Goal: Task Accomplishment & Management: Use online tool/utility

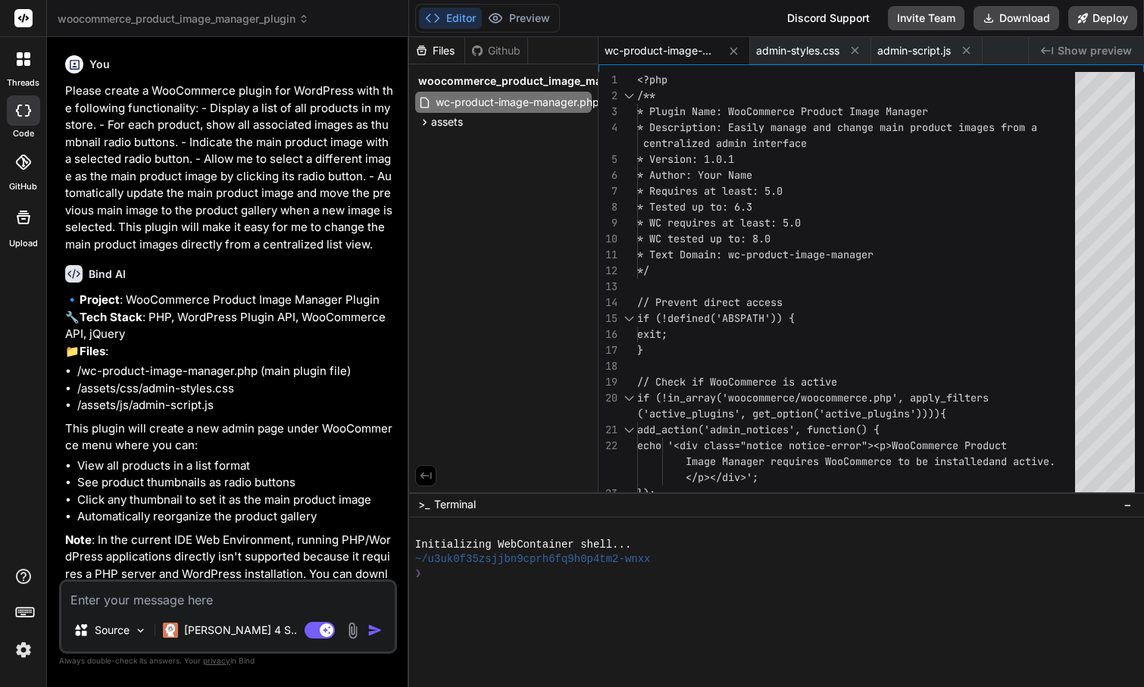
scroll to position [1792, 0]
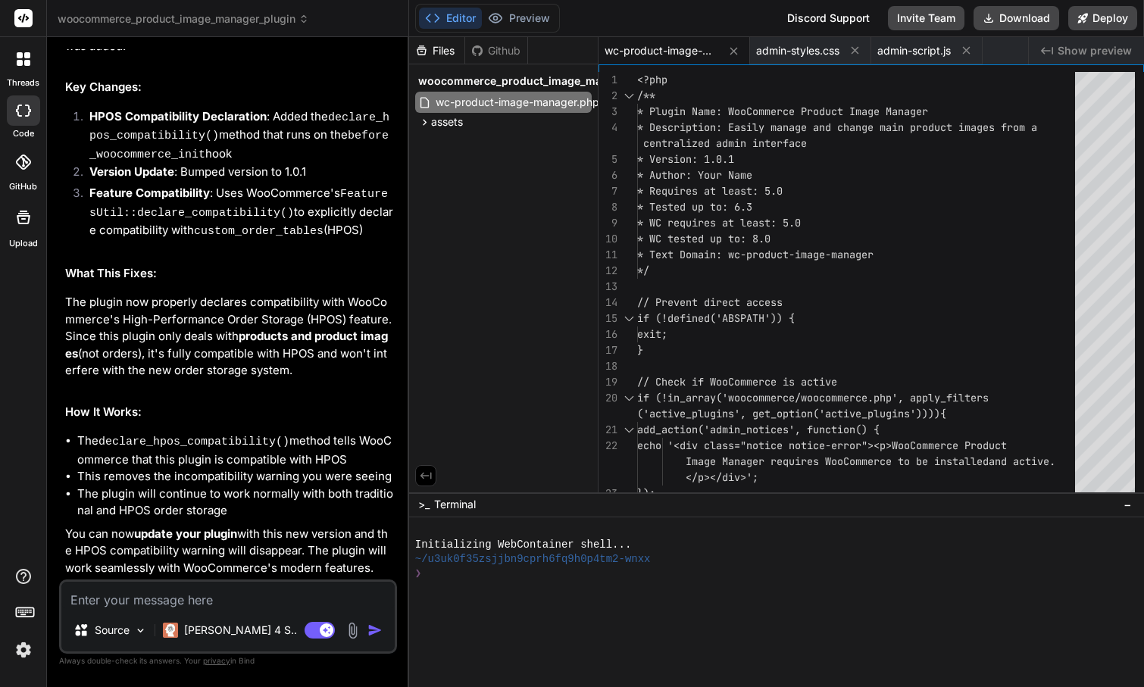
click at [198, 20] on span "woocommerce_product_image_manager_plugin" at bounding box center [183, 18] width 251 height 15
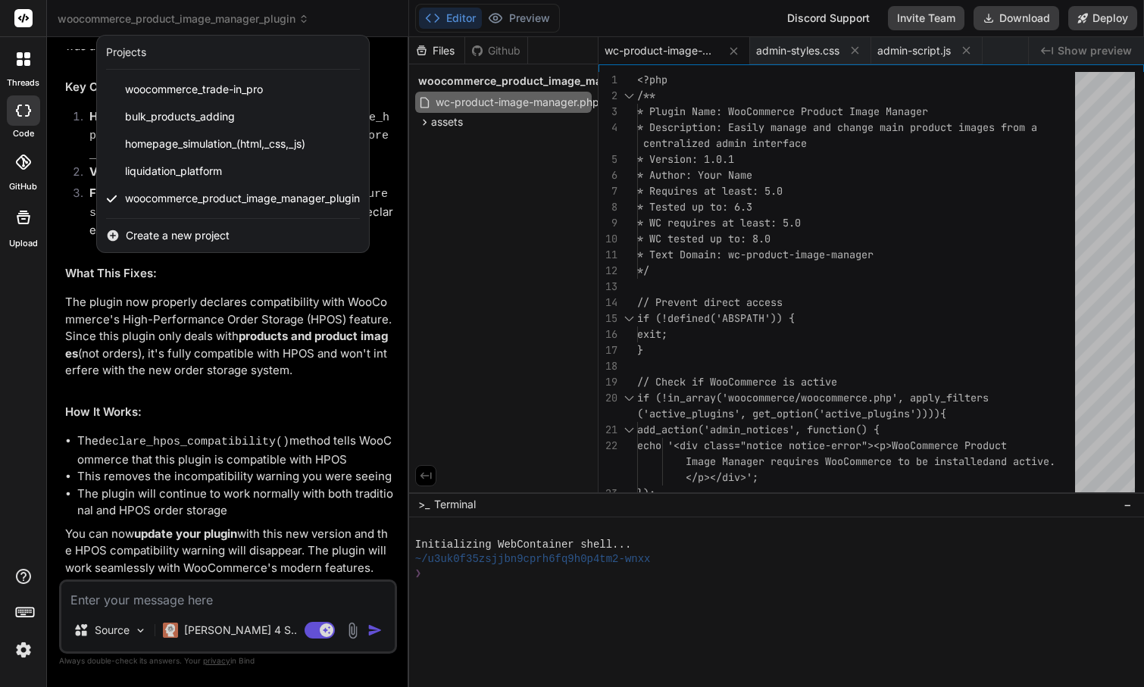
click at [182, 237] on span "Create a new project" at bounding box center [178, 235] width 104 height 15
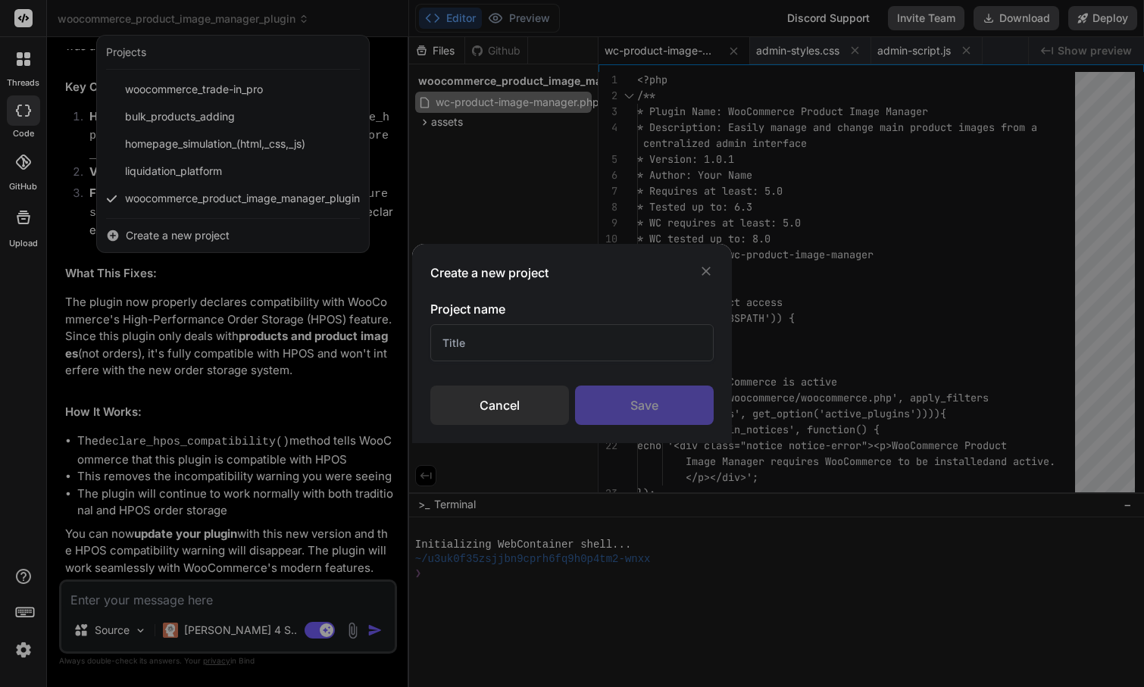
click at [483, 340] on input "text" at bounding box center [572, 342] width 284 height 37
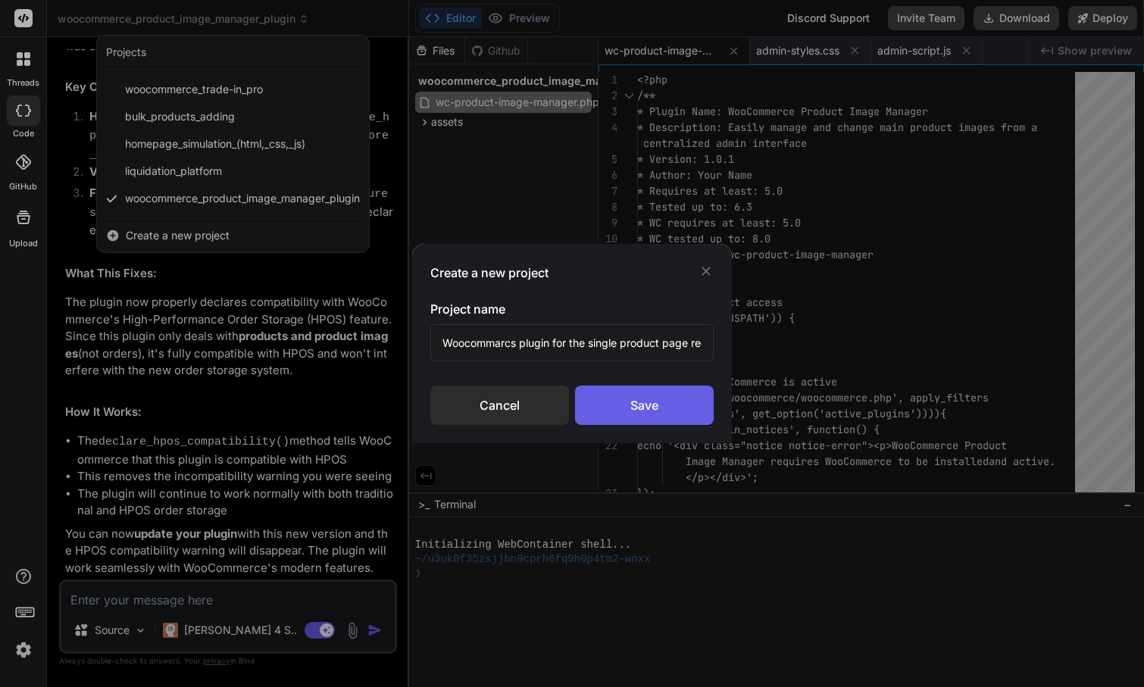
type input "Woocommarcs plugin for the single product page request"
click at [662, 407] on div "Save" at bounding box center [644, 405] width 139 height 39
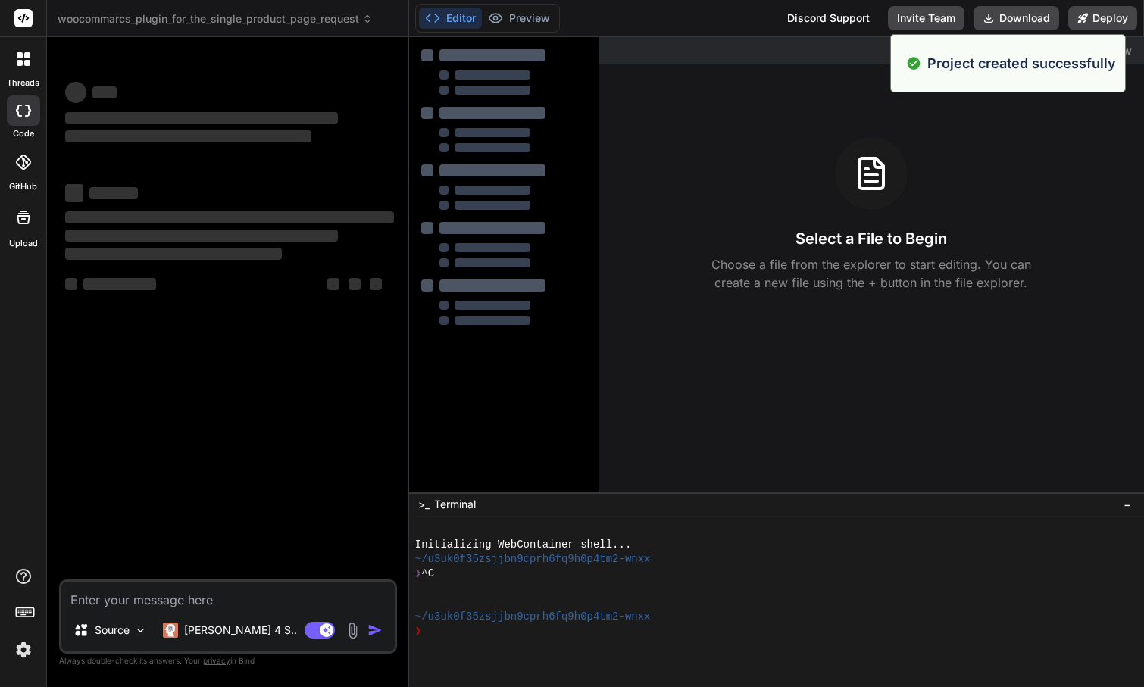
scroll to position [0, 0]
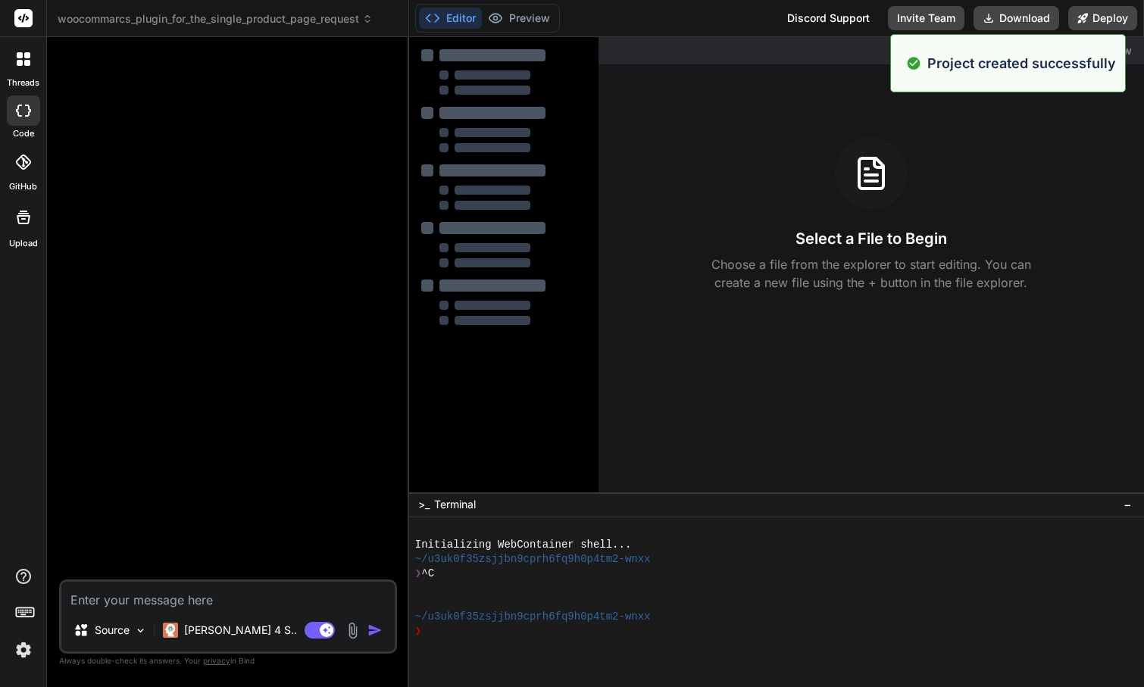
type textarea "x"
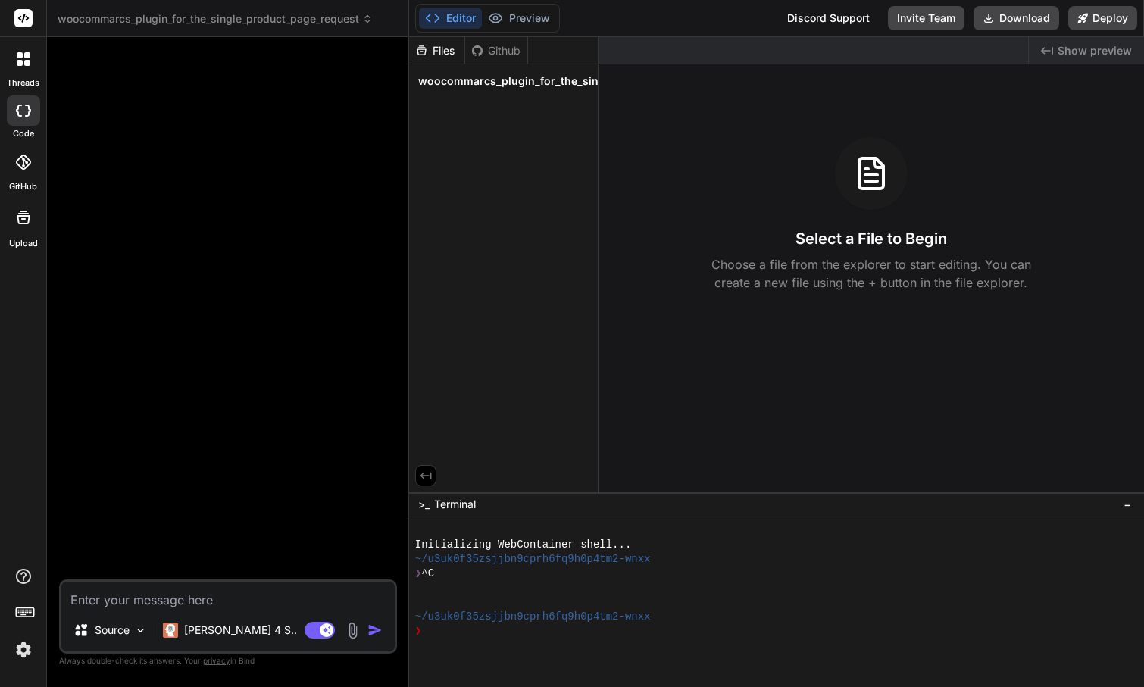
click at [204, 598] on textarea at bounding box center [227, 595] width 333 height 27
paste textarea "I need a WooCommerce plugin for my WordPress website. ### Plugin Functionality …"
type textarea "I need a WooCommerce plugin for my WordPress website. ### Plugin Functionality …"
type textarea "x"
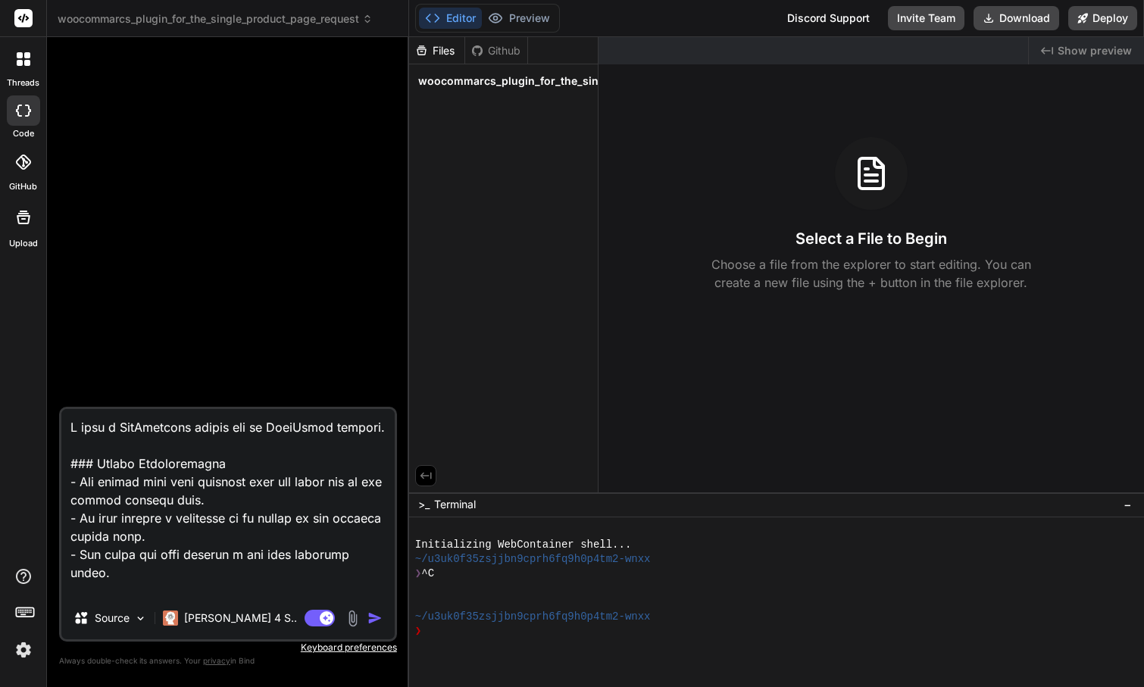
type textarea "I need a WooCommerce plugin for my WordPress website. ### Plugin Functionality …"
click at [375, 620] on img "button" at bounding box center [374, 617] width 15 height 15
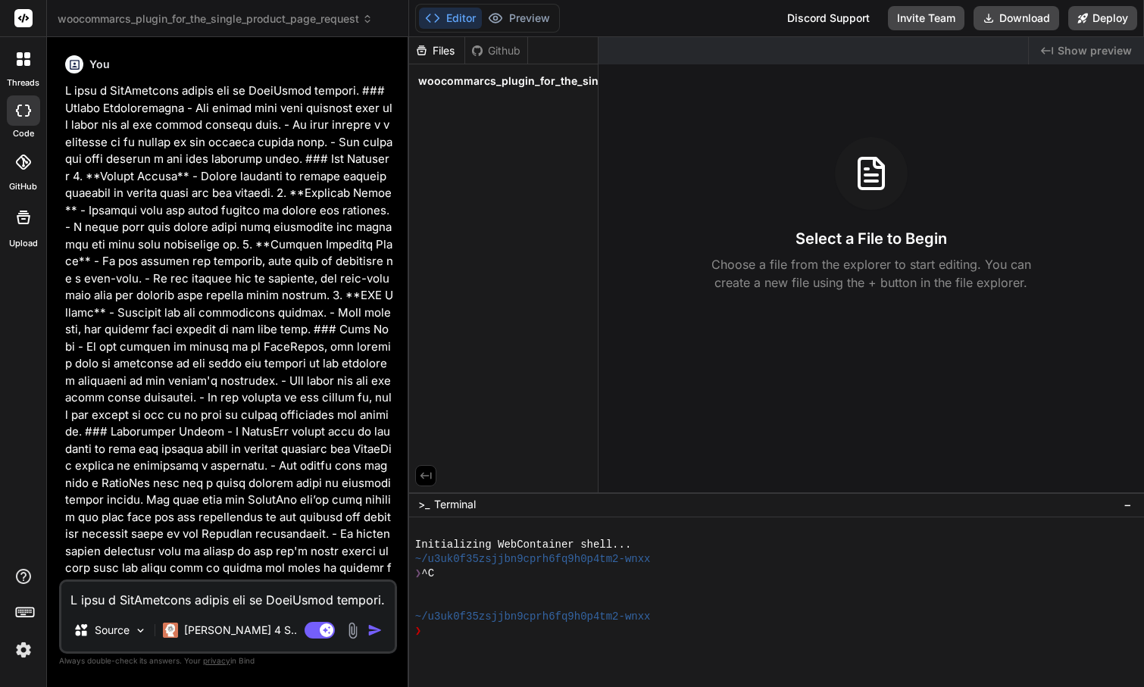
type textarea "x"
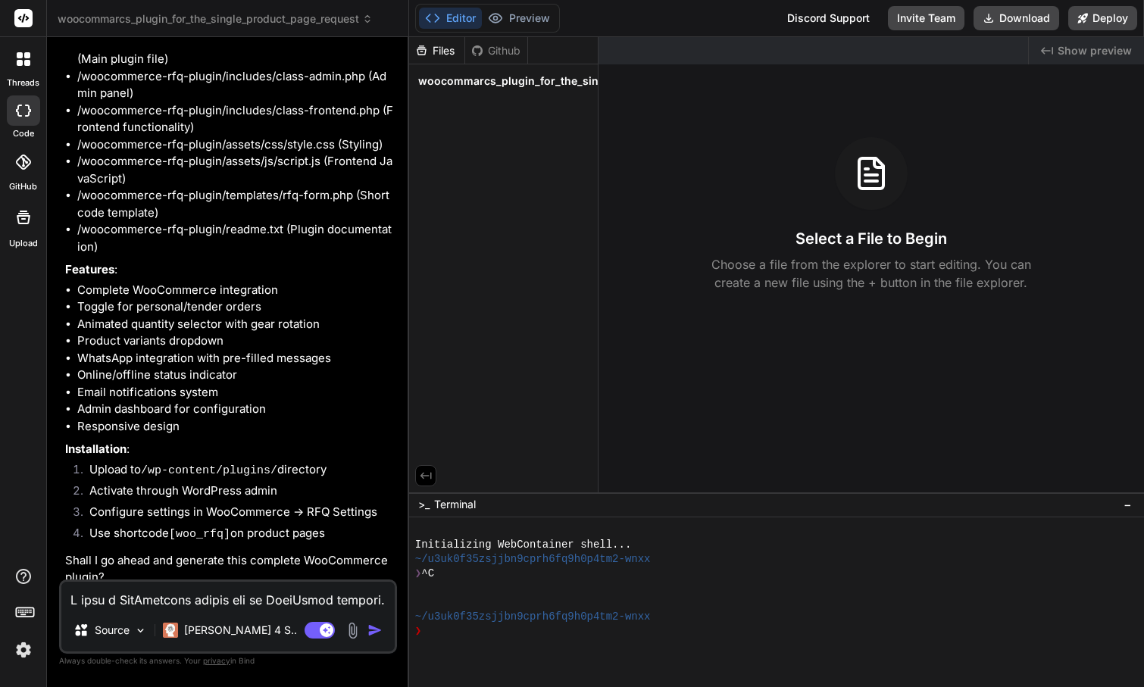
scroll to position [863, 0]
drag, startPoint x: 101, startPoint y: 549, endPoint x: 151, endPoint y: 547, distance: 50.0
click at [151, 553] on p "Shall I go ahead and generate this complete WooCommerce plugin?" at bounding box center [229, 570] width 329 height 34
copy p "go ahead"
click at [156, 598] on textarea at bounding box center [227, 595] width 333 height 27
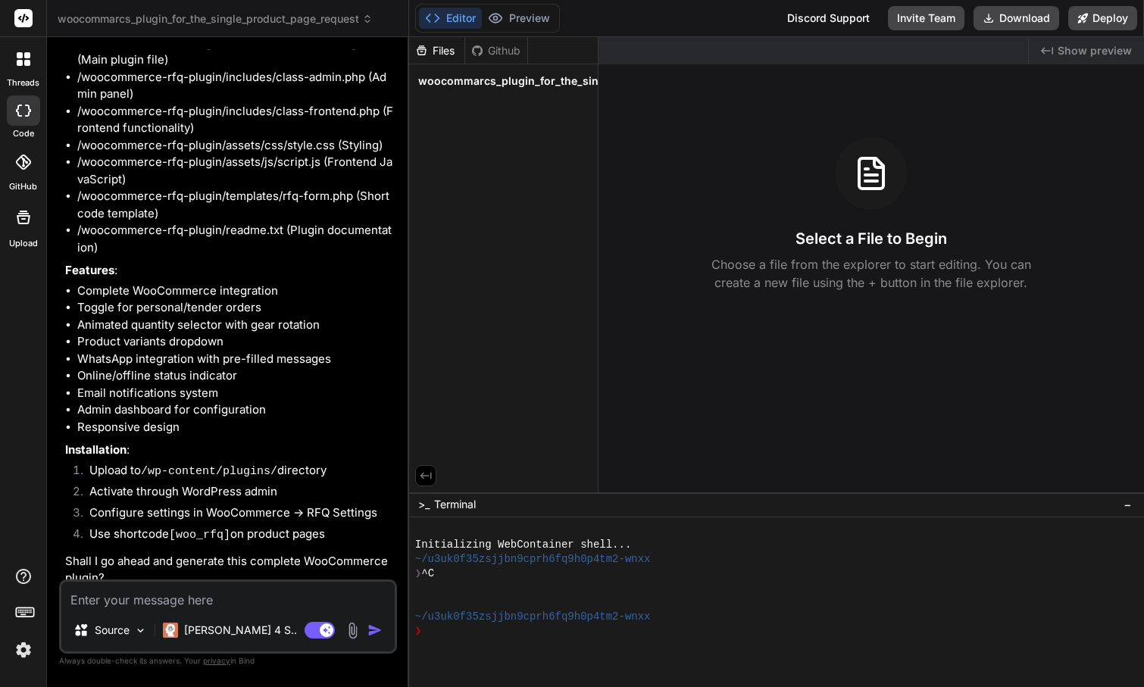
paste textarea "go ahead"
type textarea "go ahead"
type textarea "x"
type textarea "go ahead"
click at [376, 630] on img "button" at bounding box center [374, 630] width 15 height 15
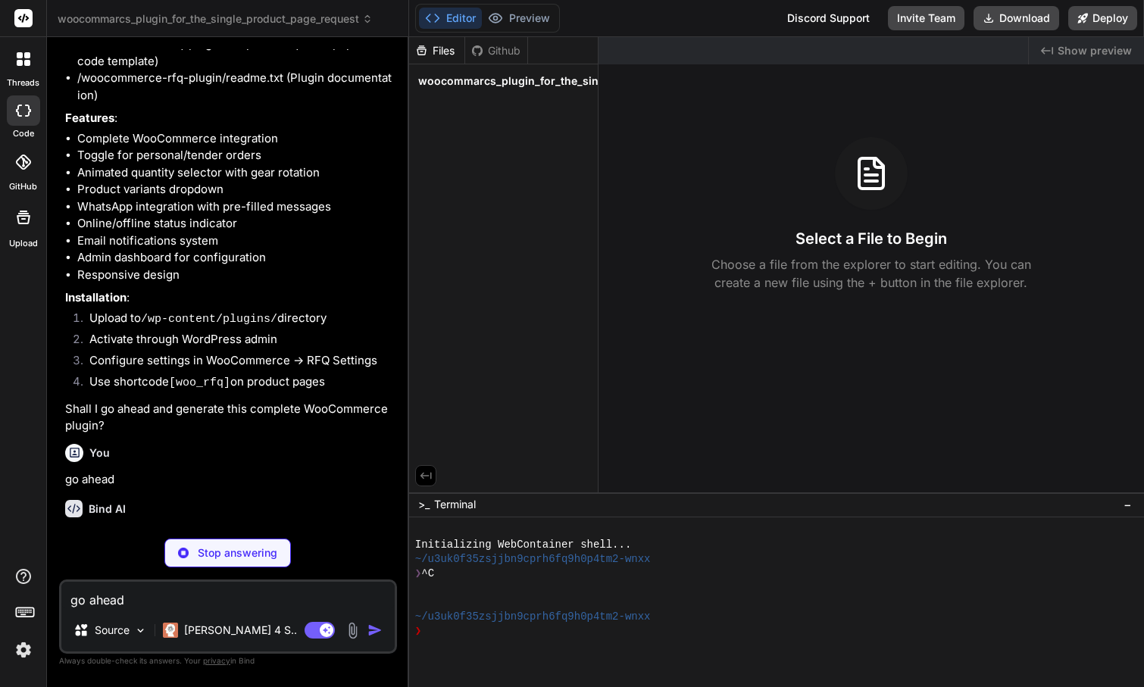
scroll to position [1004, 0]
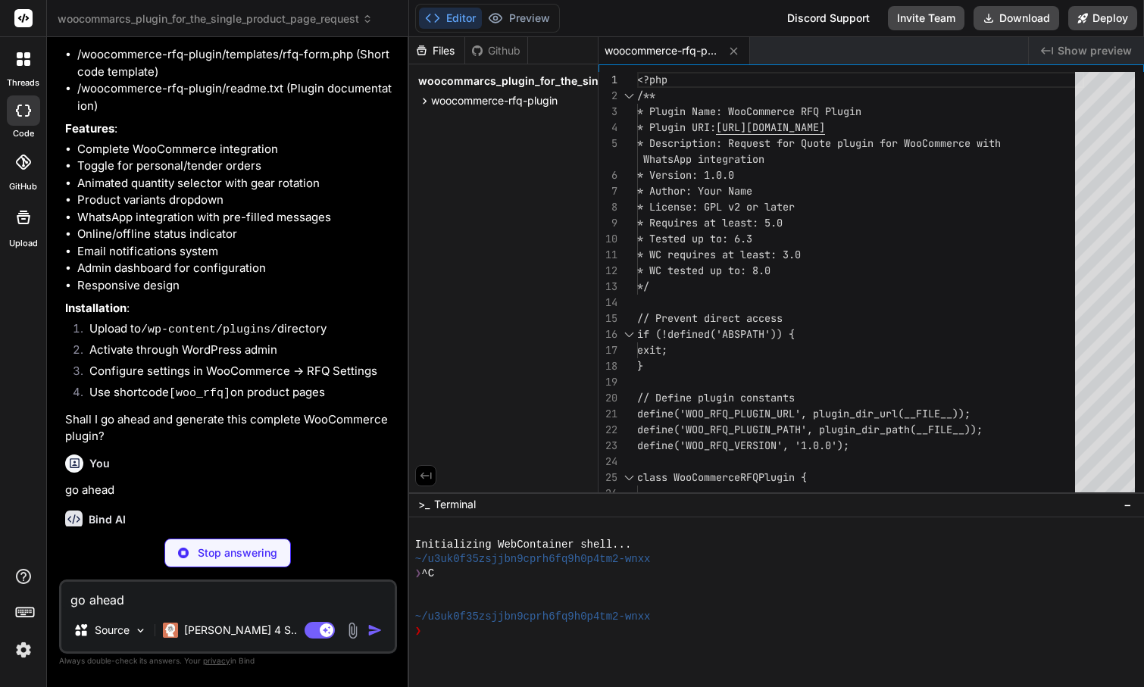
type textarea "x"
type textarea "found', 'woo-rfq'); ?></td> </tr> <?php endif; ?> </tbody> </table> </div> <?ph…"
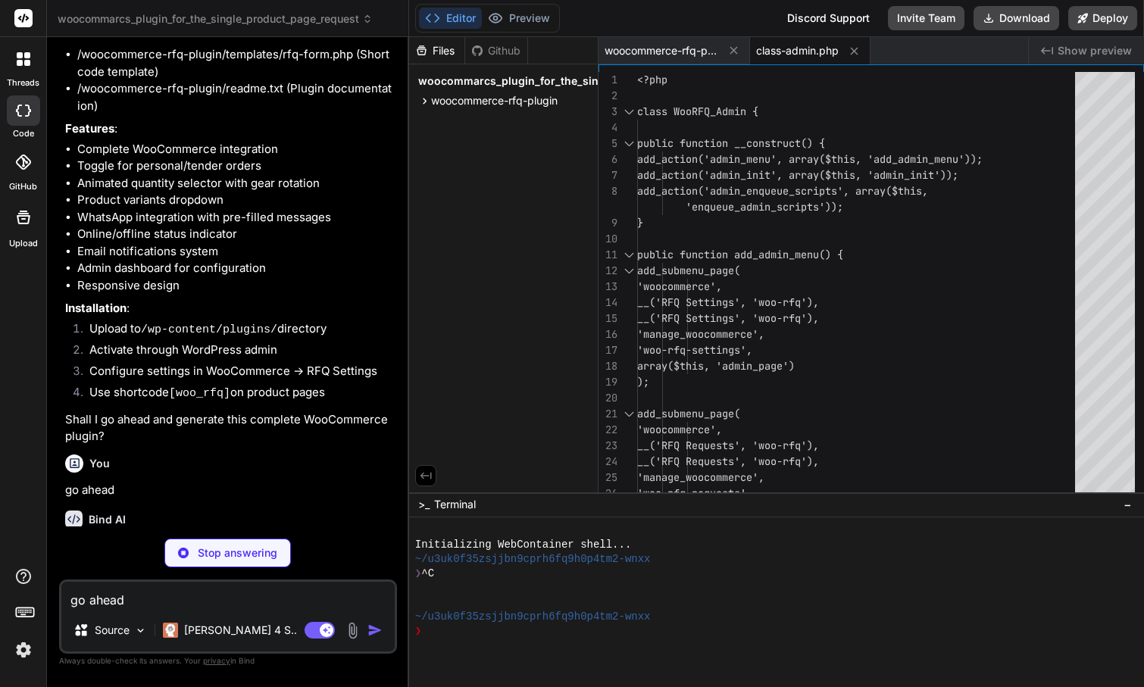
type textarea "x"
type textarea "$request->created_at ); foreach ($emails as $email) { wp_mail($email, $subject,…"
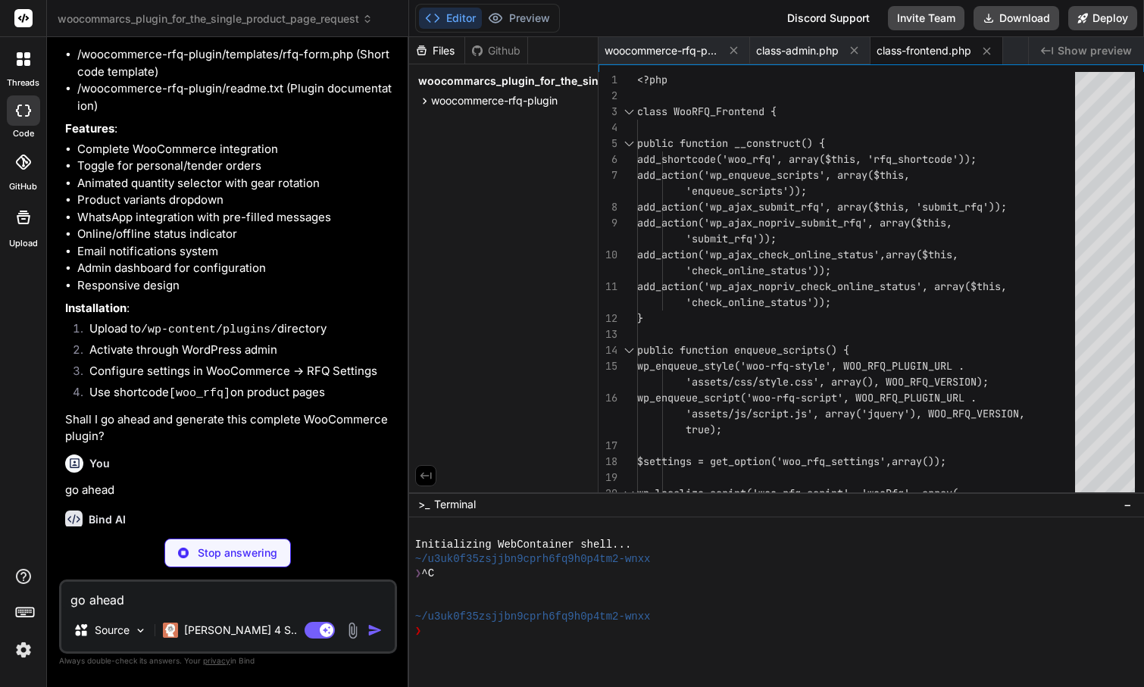
type textarea "x"
type textarea ""></div> </div>"
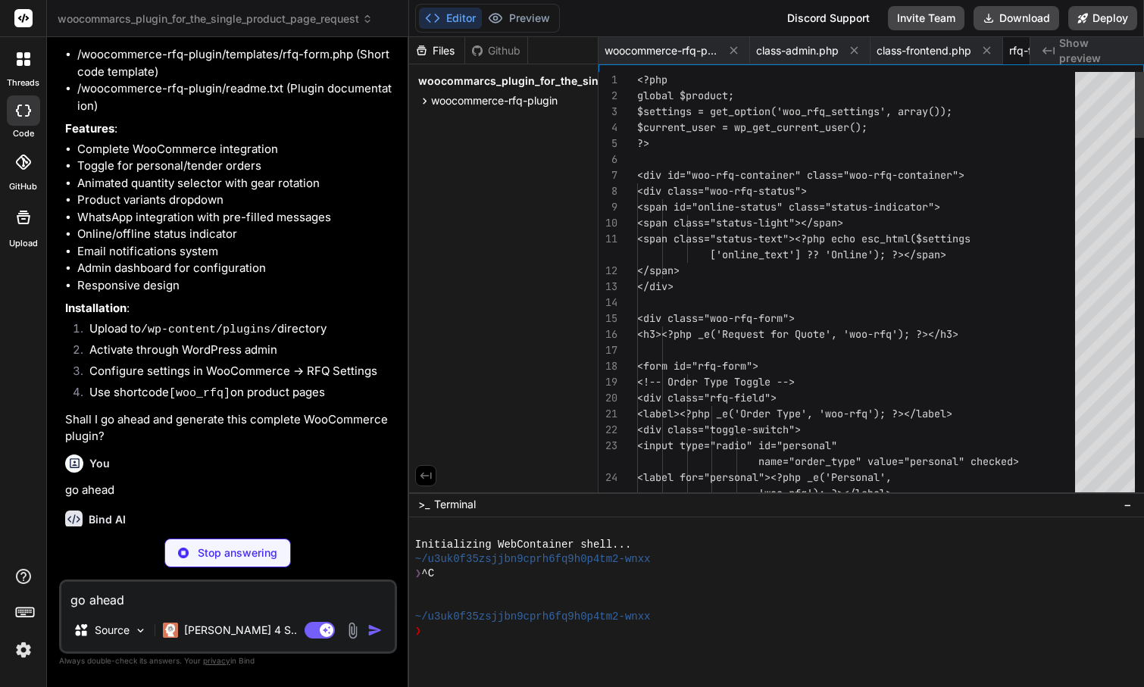
scroll to position [0, 78]
type textarea "x"
type textarea ".toggle-switch label { padding: 0 15px; font-size: 13px; } }"
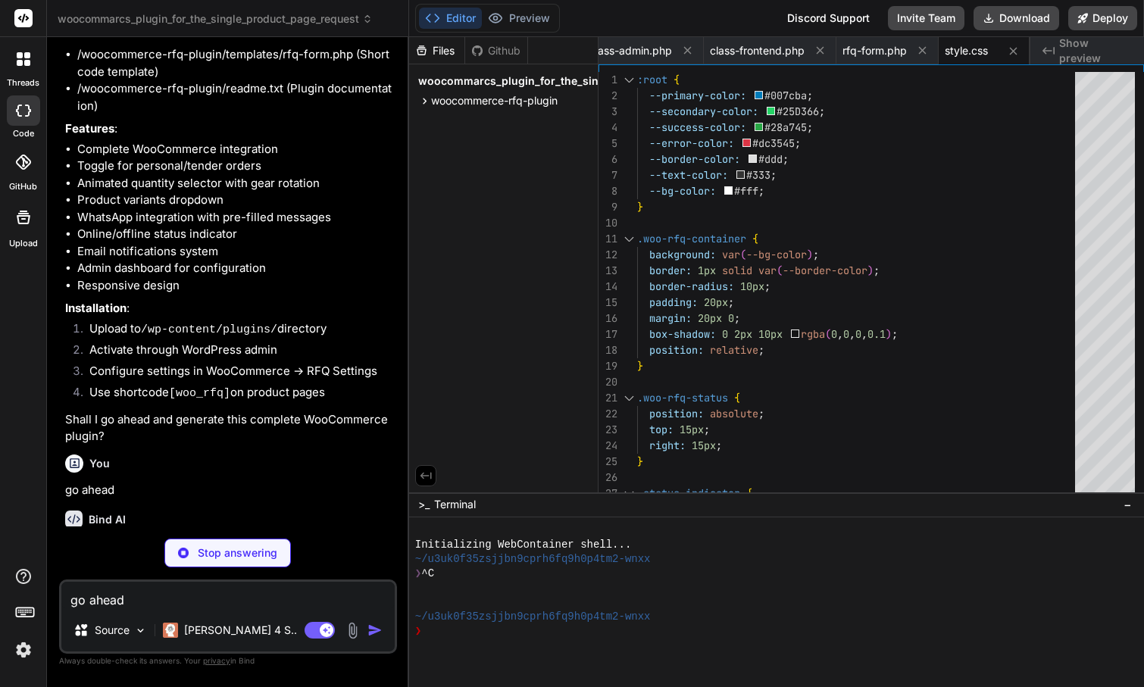
type textarea "x"
type textarea "if (settings.secondary_color) { $(':root').css('--secondary-color', settings.se…"
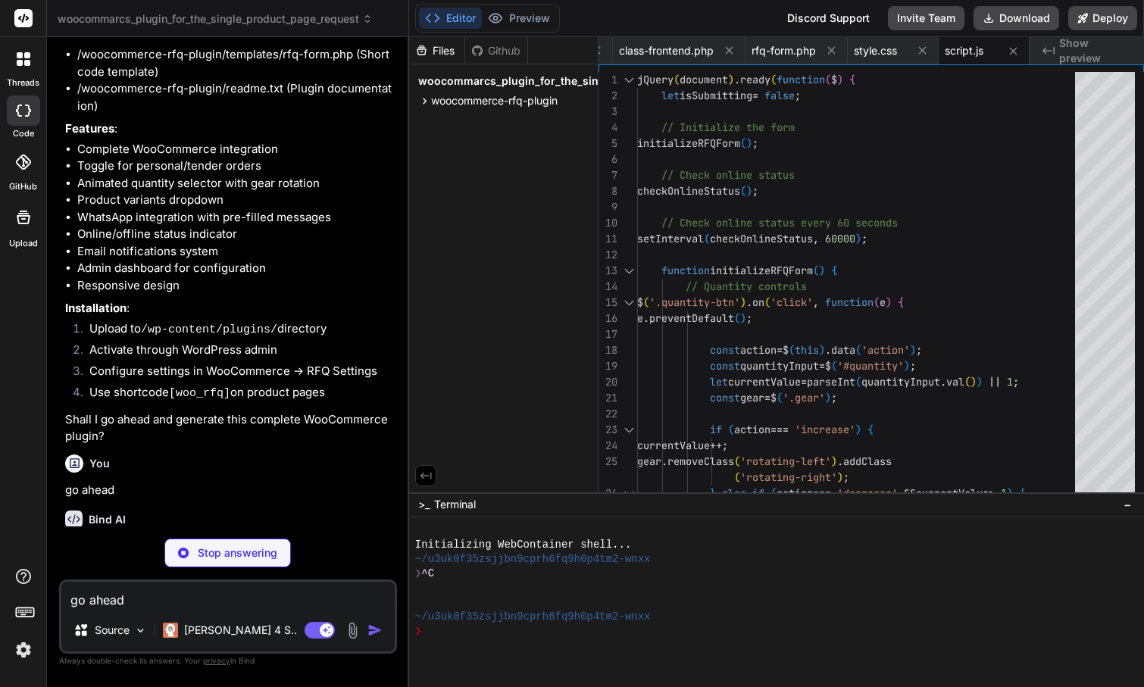
type textarea "x"
type textarea "return emailRegex.test(email); } });"
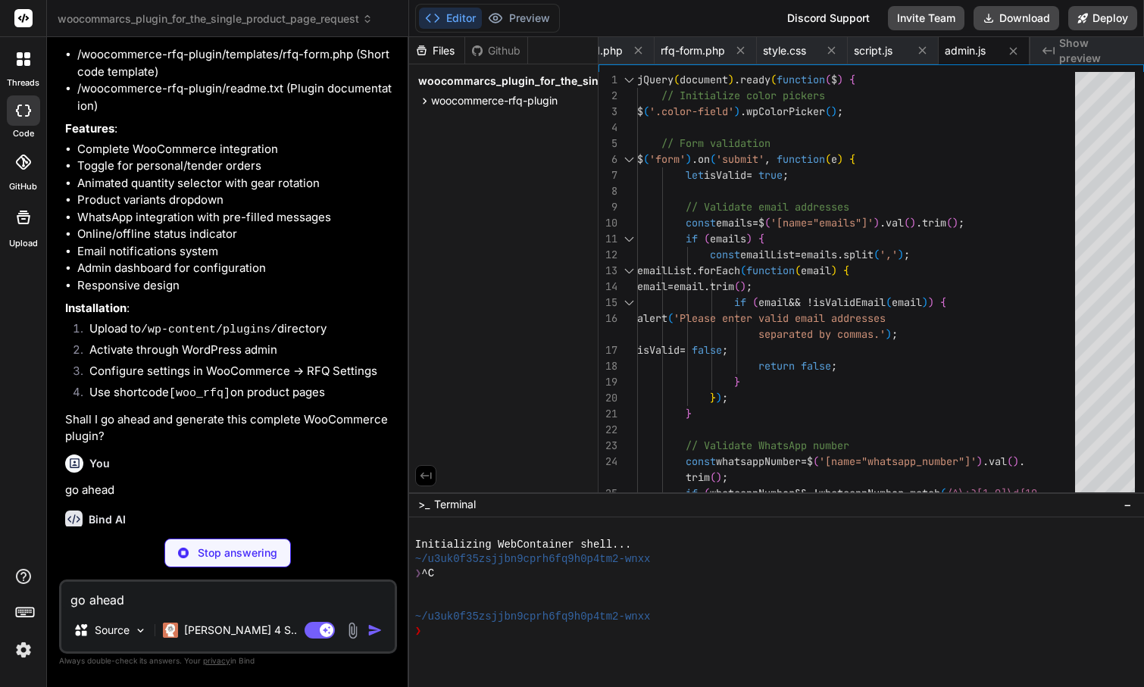
type textarea "x"
type textarea "* jQuery for frontend interactions * WordPress Color Picker for admin interface…"
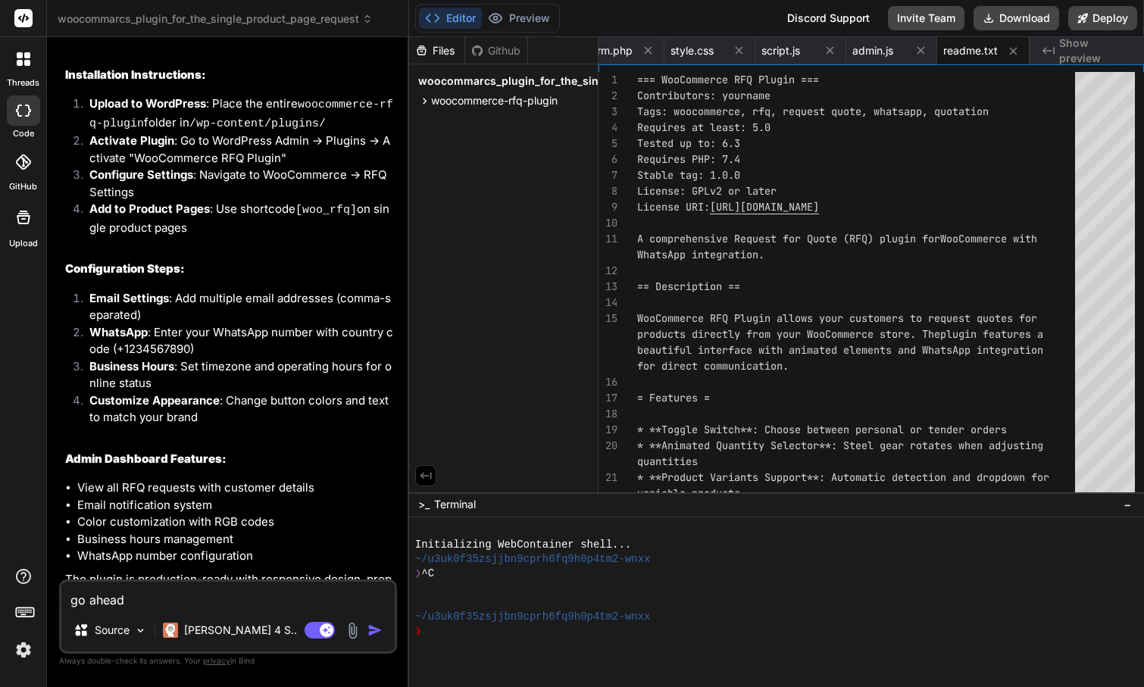
scroll to position [2168, 0]
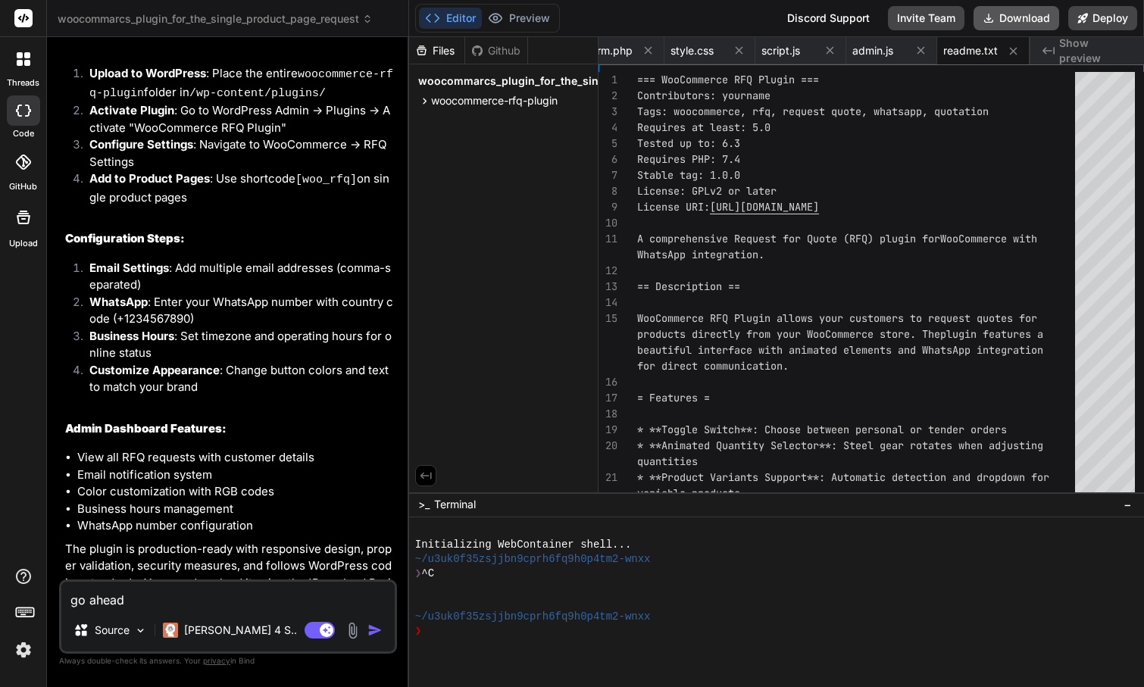
click at [1029, 21] on button "Download" at bounding box center [1016, 18] width 86 height 24
type textarea "x"
click at [180, 604] on textarea "go ahead" at bounding box center [227, 595] width 333 height 27
type textarea "I"
type textarea "x"
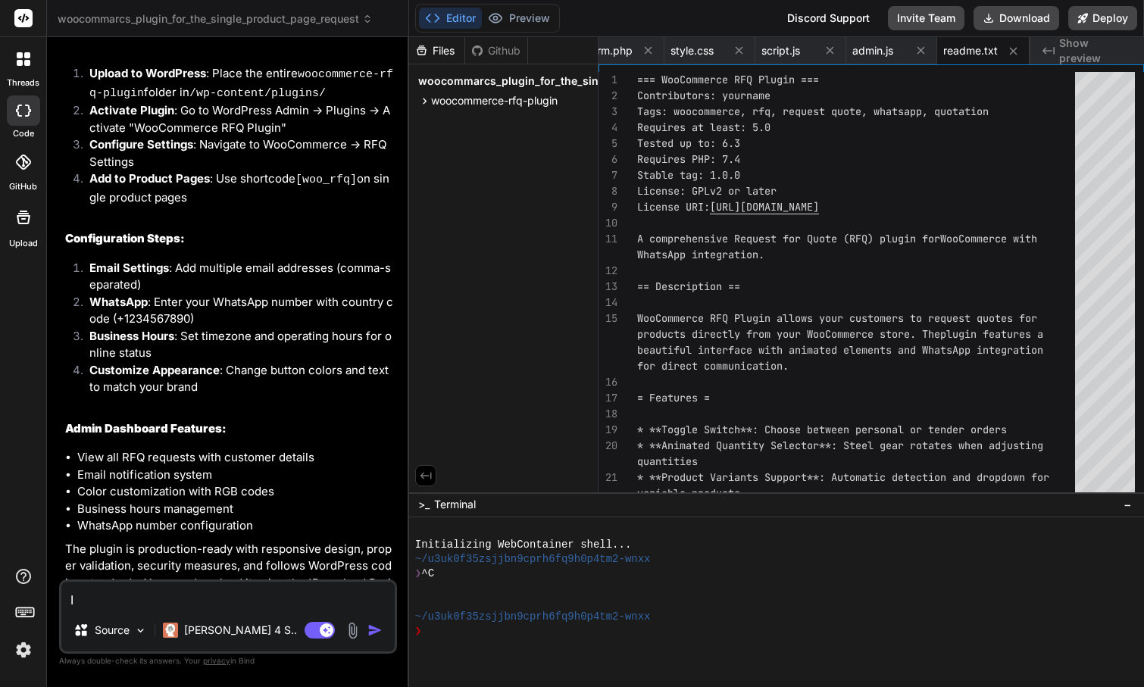
type textarea "I"
type textarea "x"
type textarea "I r"
type textarea "x"
type textarea "I re"
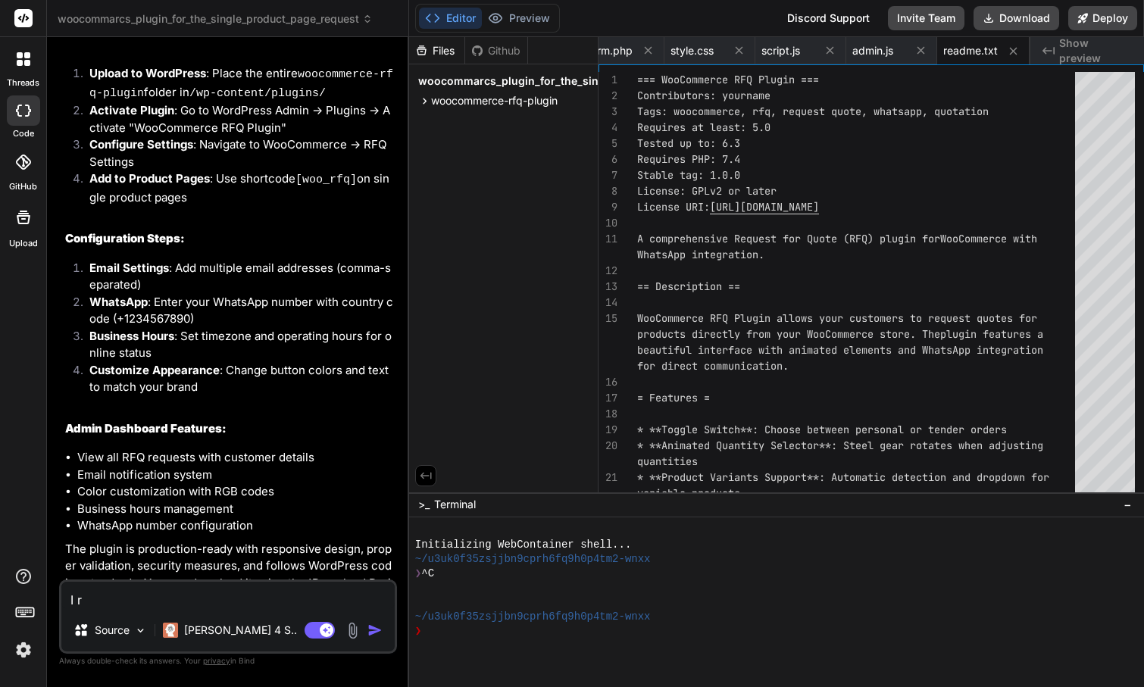
type textarea "x"
type textarea "I rec"
type textarea "x"
type textarea "I rece"
type textarea "x"
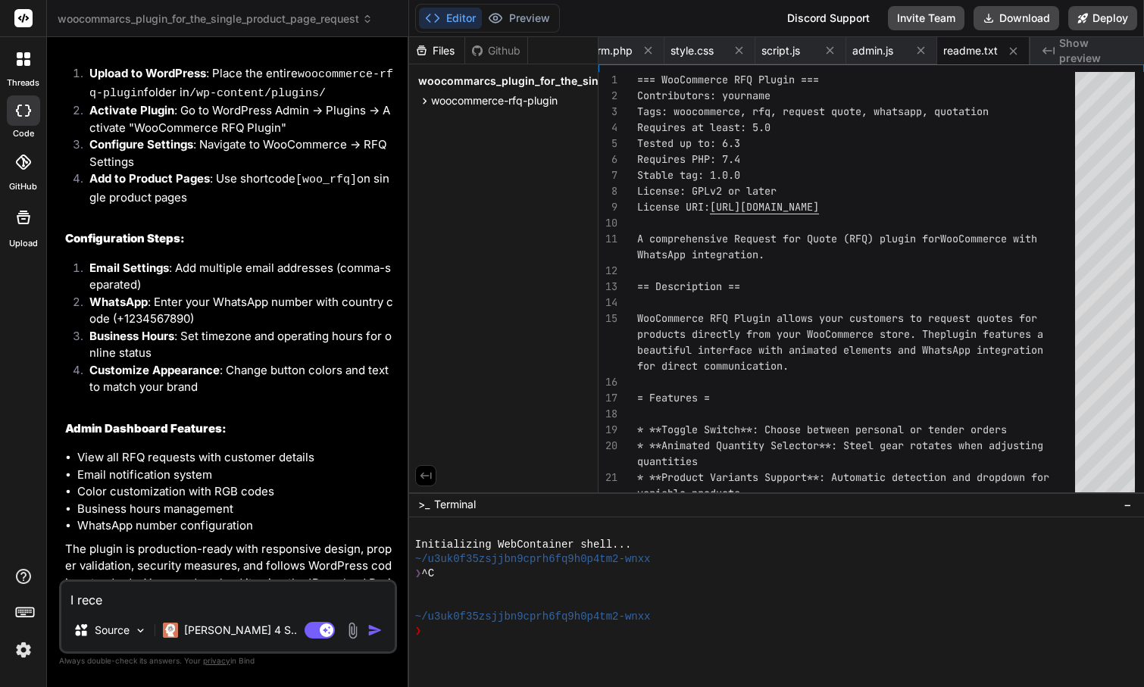
type textarea "I received"
type textarea "x"
type textarea "I received t"
type textarea "x"
type textarea "I received th"
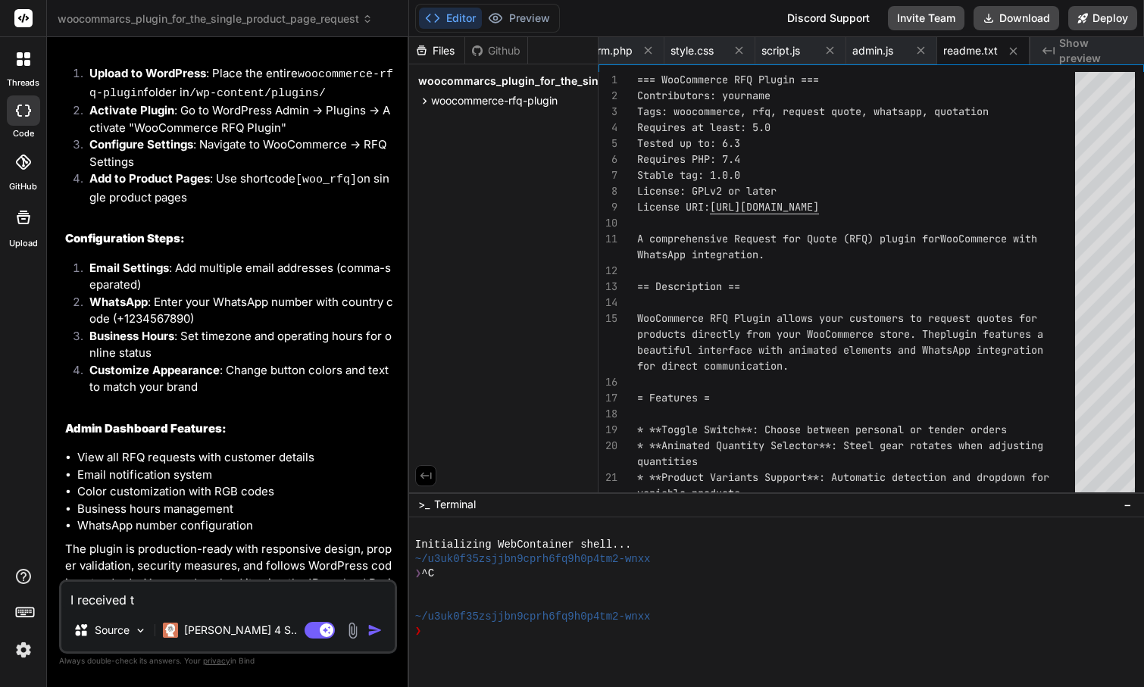
type textarea "x"
type textarea "I received thi"
type textarea "x"
type textarea "I received this"
type textarea "x"
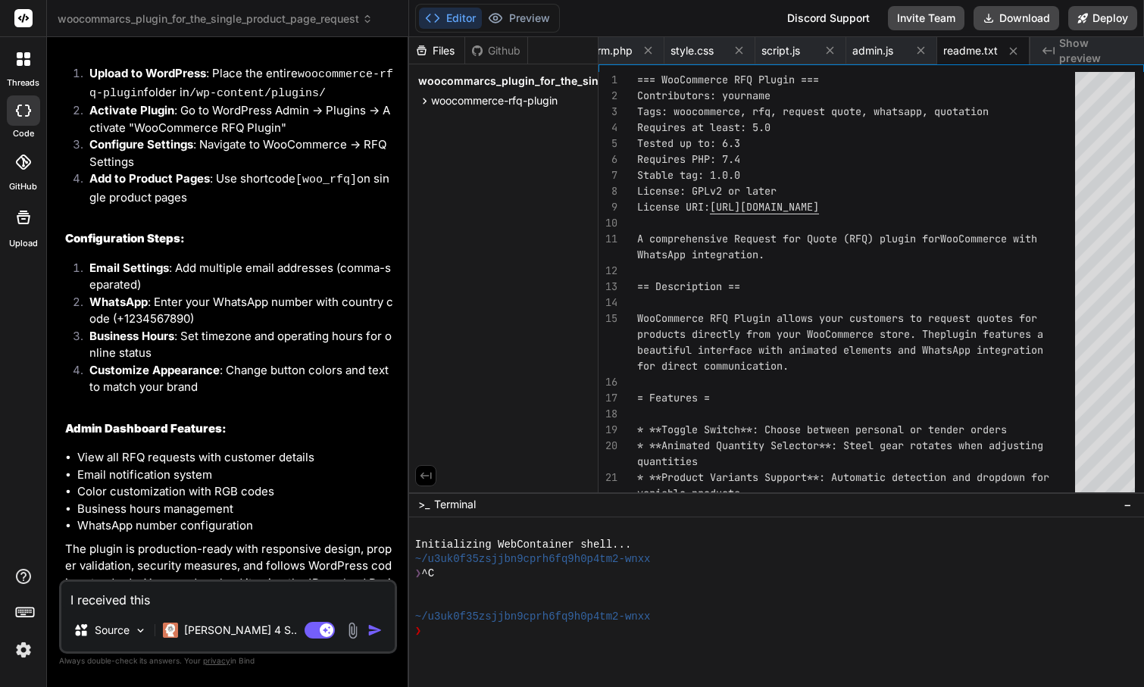
type textarea "I received this"
type textarea "x"
type textarea "I received this n"
type textarea "x"
type textarea "I received this no"
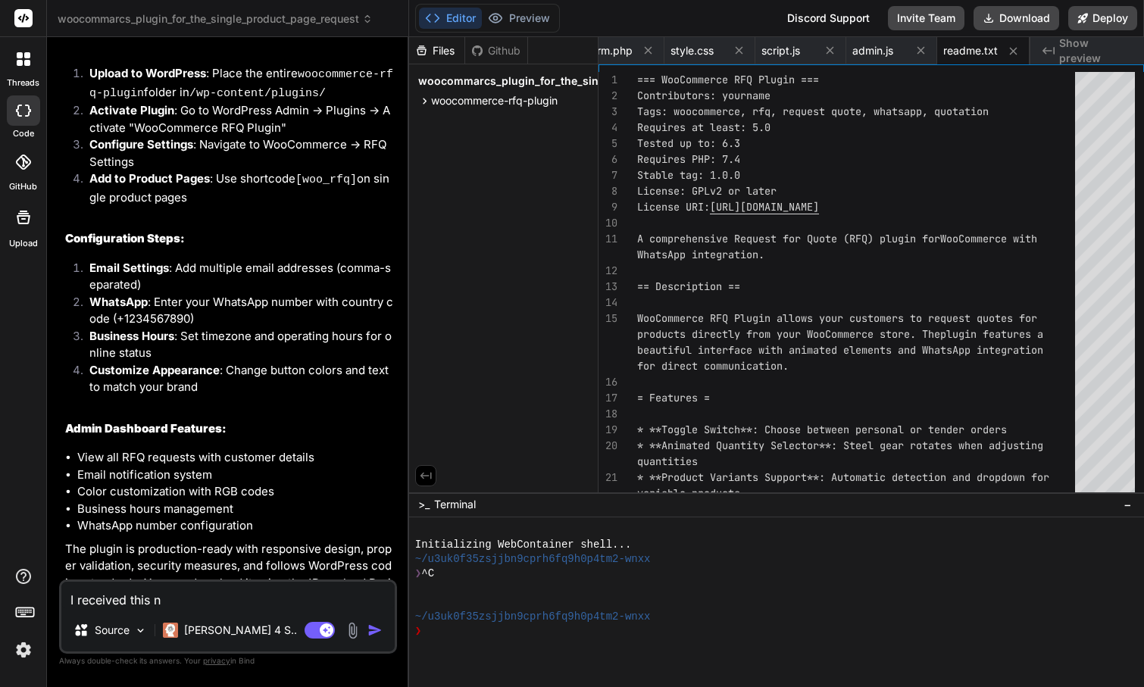
type textarea "x"
type textarea "I received this not"
type textarea "x"
type textarea "I received this noti"
type textarea "x"
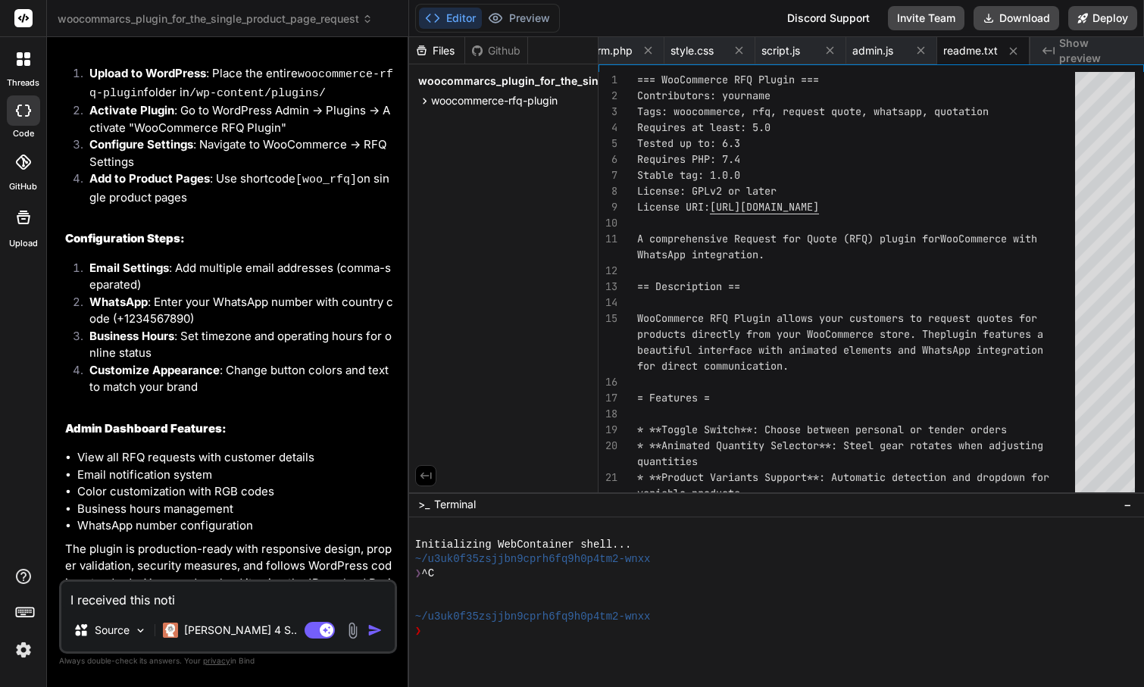
type textarea "I received this notif"
type textarea "x"
type textarea "I received this notifi"
type textarea "x"
type textarea "I received this notific"
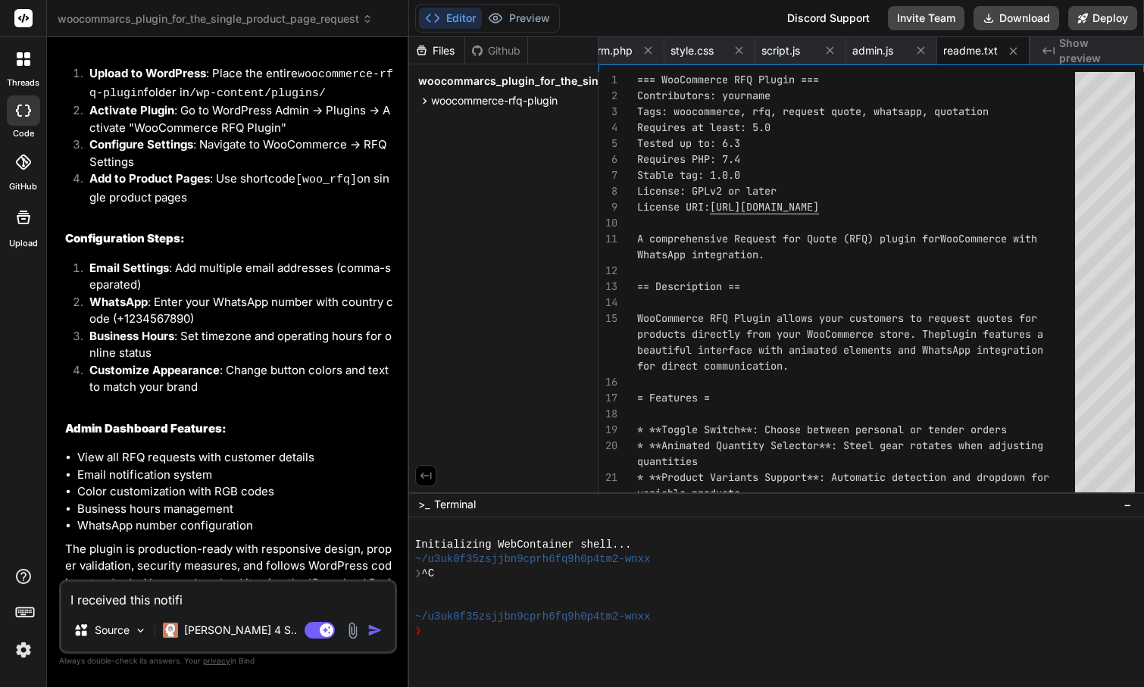
type textarea "x"
type textarea "I received this notifica"
type textarea "x"
type textarea "I received this notificat"
type textarea "x"
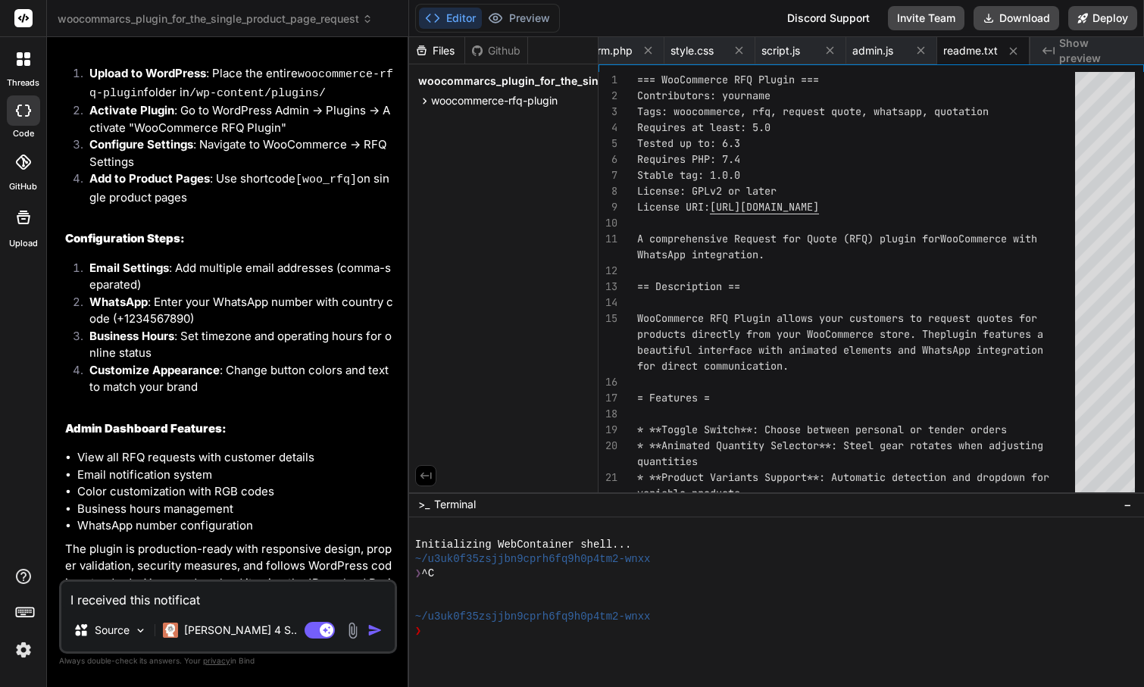
type textarea "I received this notificati"
type textarea "x"
type textarea "I received this notificatio"
type textarea "x"
type textarea "I received this notification"
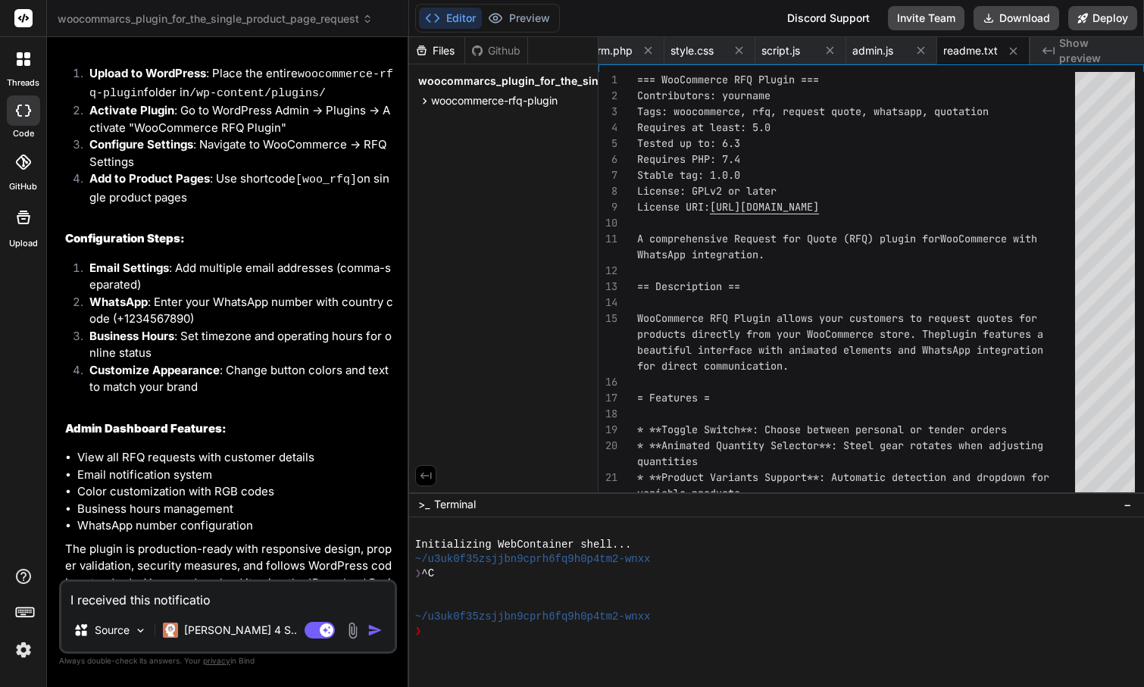
type textarea "x"
type textarea "I received this notification"
type textarea "x"
type textarea "I received this notification o"
type textarea "x"
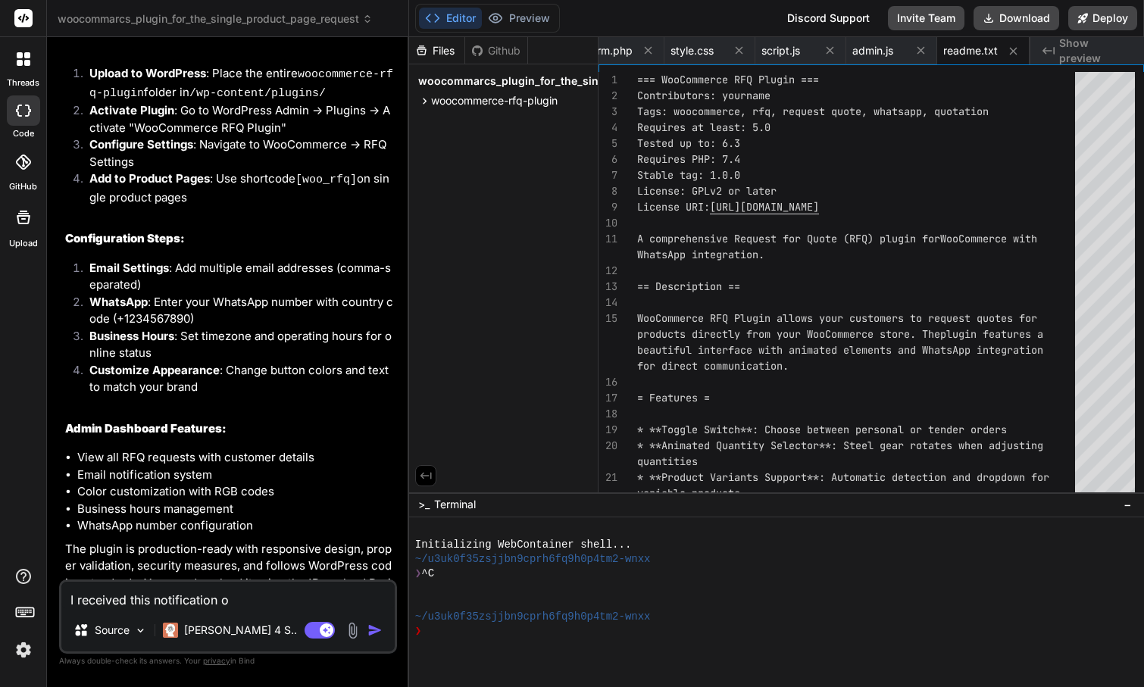
type textarea "I received this notification on"
type textarea "x"
type textarea "I received this notification on"
type textarea "x"
type textarea "I received this notification on m"
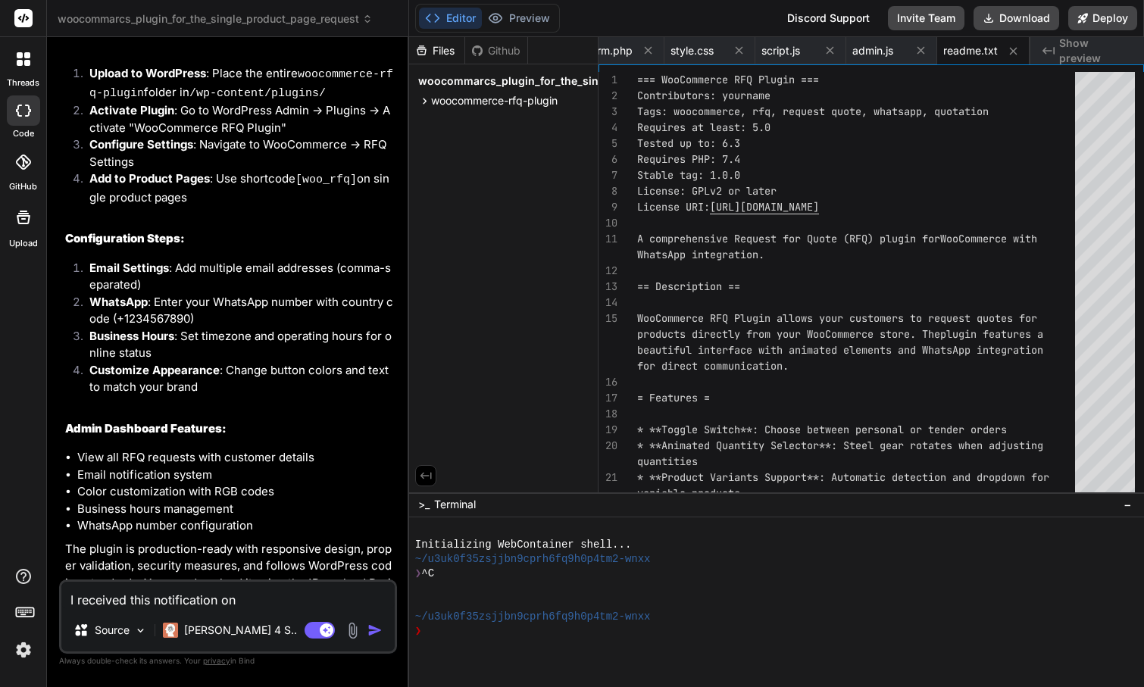
type textarea "x"
type textarea "I received this notification on my"
type textarea "x"
type textarea "I received this notification on my"
type textarea "x"
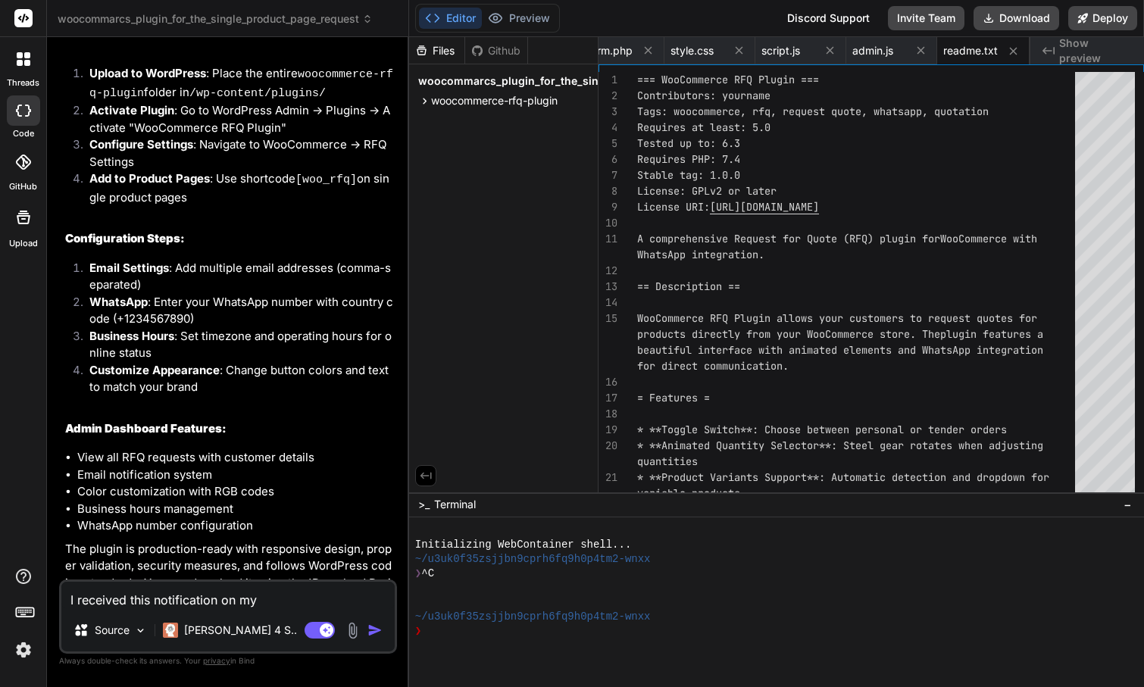
type textarea "I received this notification on my w"
type textarea "x"
type textarea "I received this notification on my wp"
type textarea "x"
type textarea "I received this notification on my wp:"
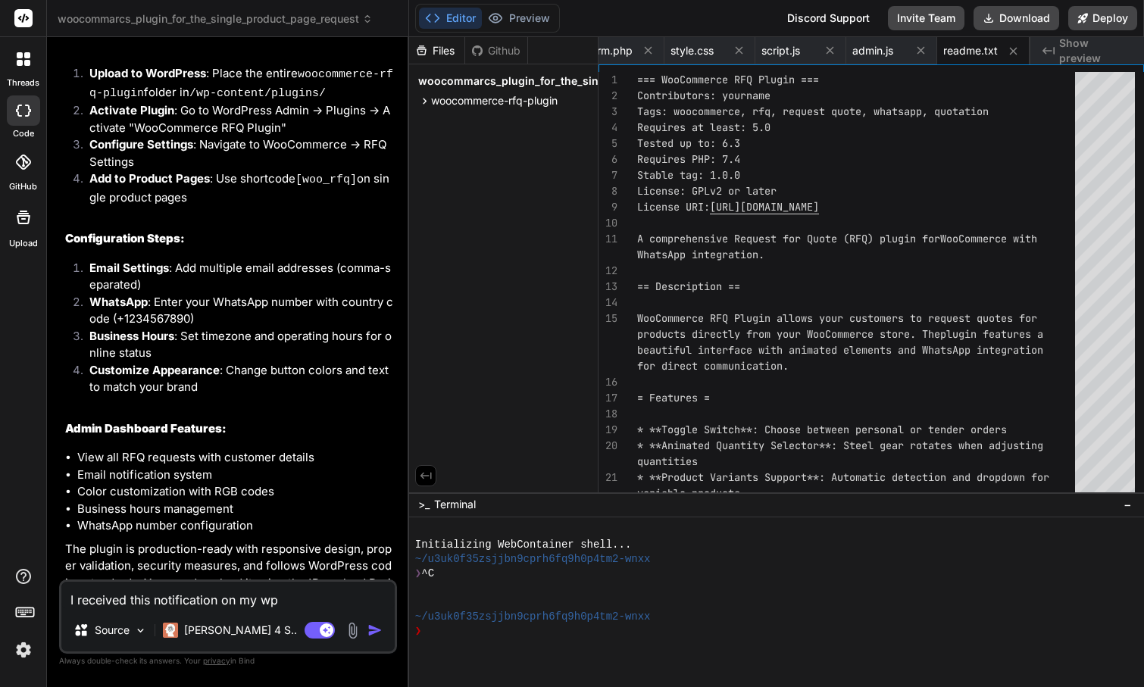
type textarea "x"
type textarea "I received this notification on my wp:"
type textarea "x"
type textarea "I received this notification on my wp: ""
type textarea "x"
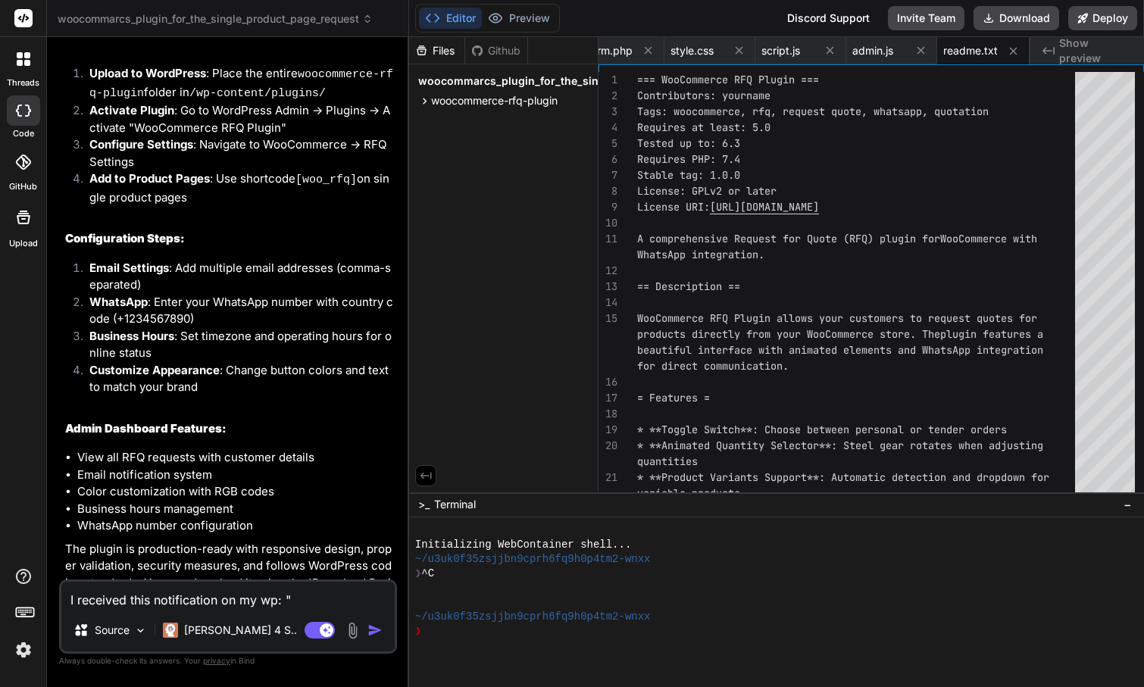
paste textarea "WooCommerce has detected that some of your active plugins are incompatible with…"
type textarea "I received this notification on my wp: "WooCommerce has detected that some of y…"
type textarea "x"
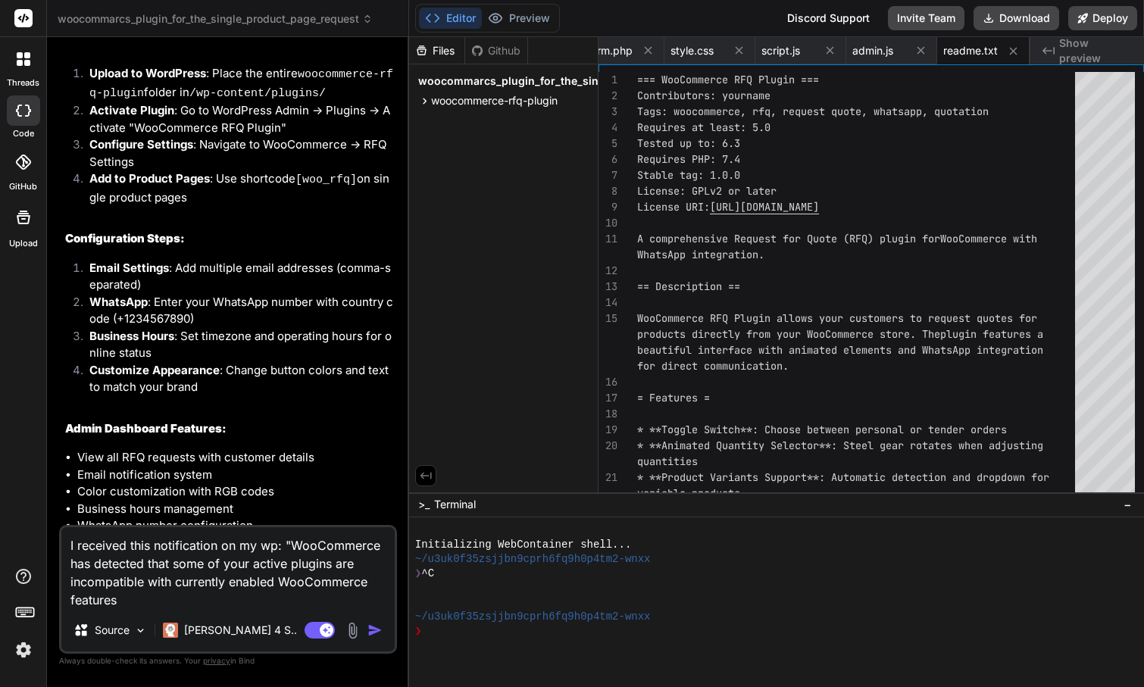
type textarea "I received this notification on my wp: "WooCommerce has detected that some of y…"
type textarea "x"
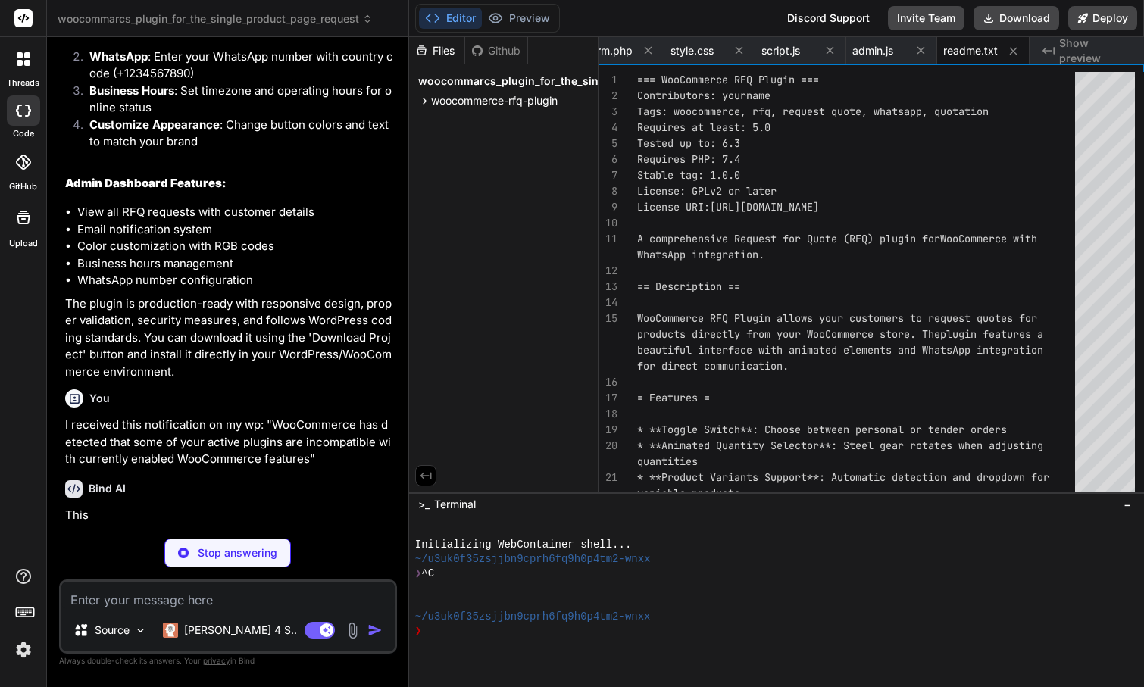
scroll to position [2468, 0]
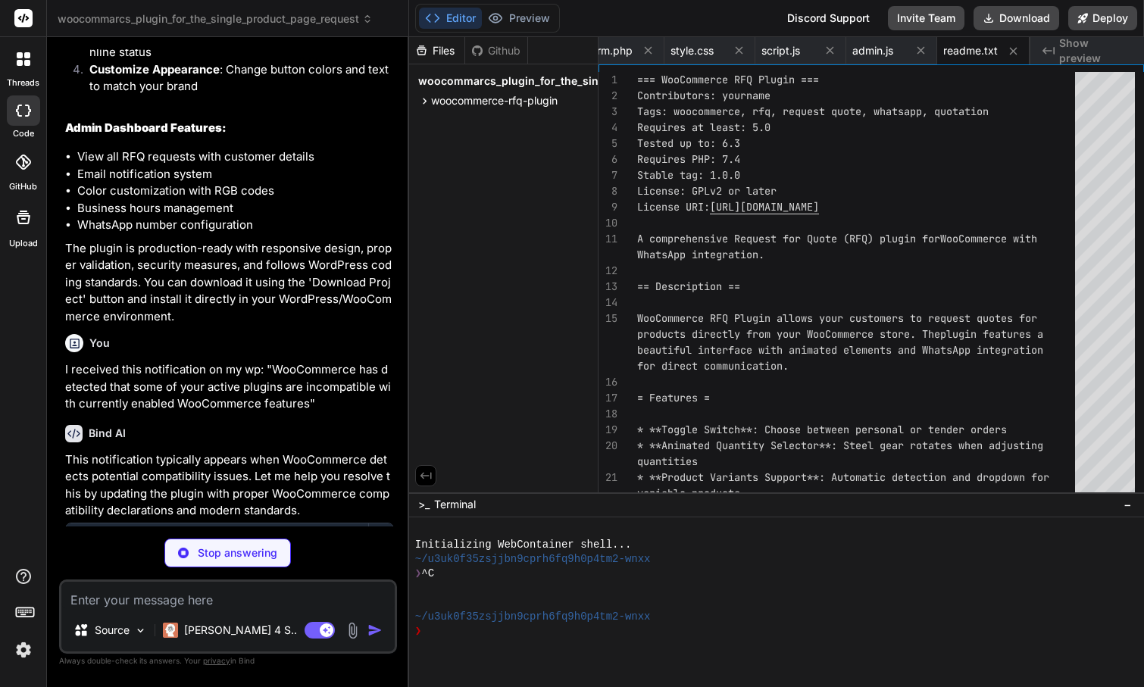
type textarea "x"
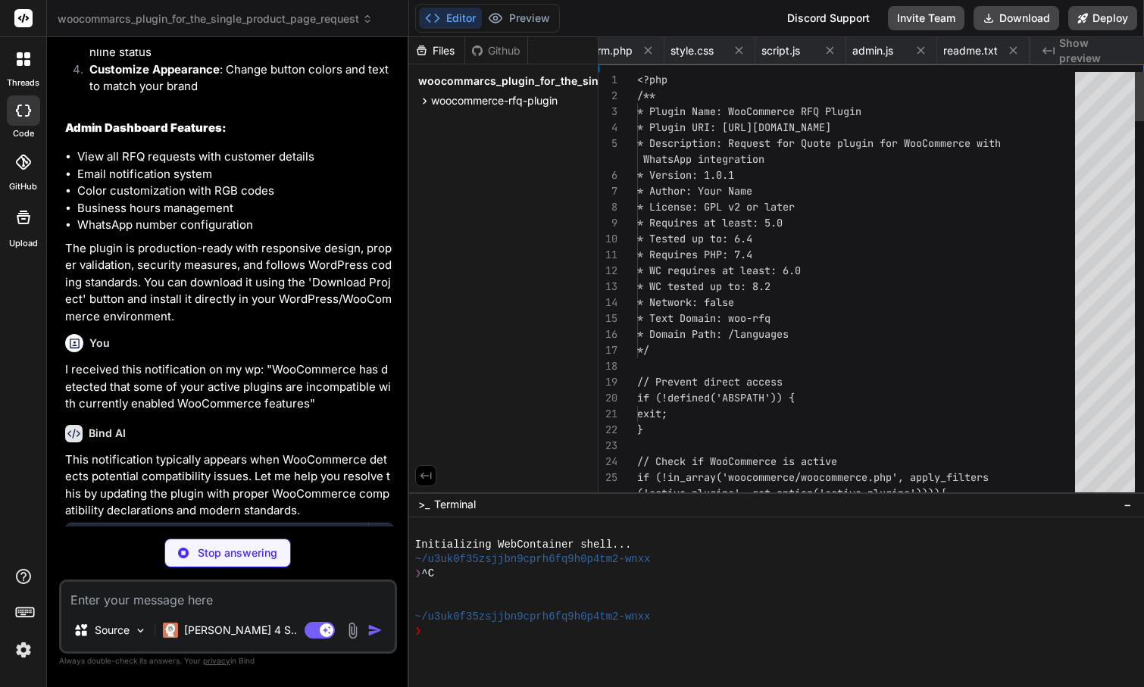
scroll to position [0, 0]
type textarea "x"
type textarea "$('#request-modal').hide(); } }); }); </script> <?php } }"
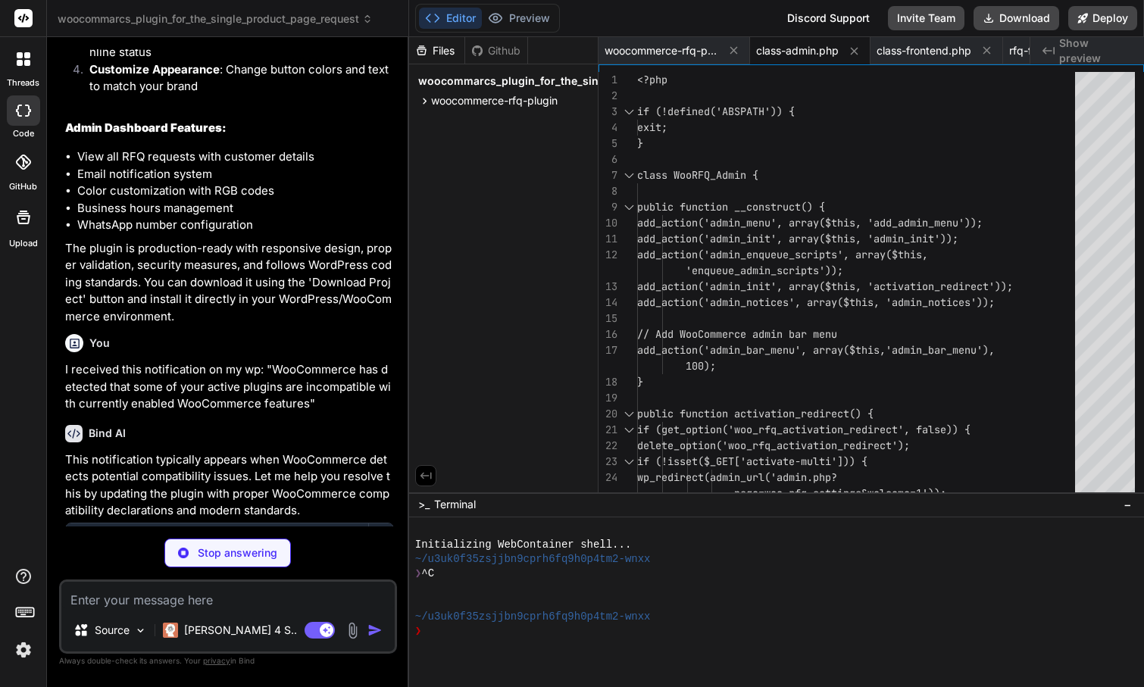
type textarea "x"
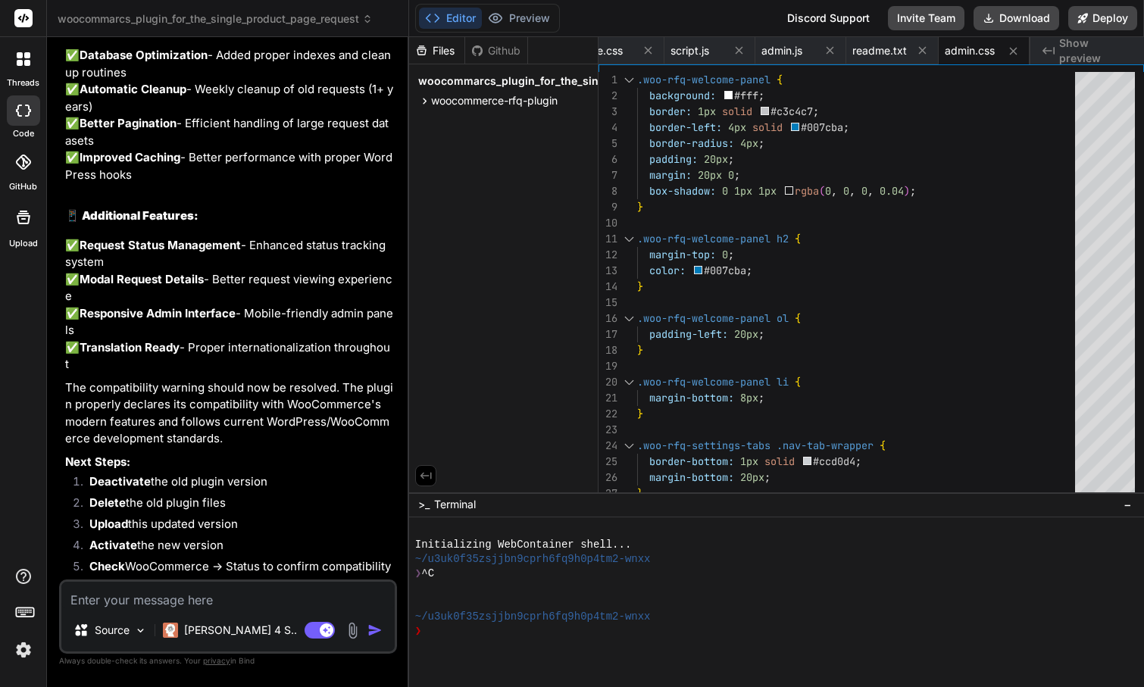
scroll to position [3963, 0]
click at [1016, 20] on button "Download" at bounding box center [1016, 18] width 86 height 24
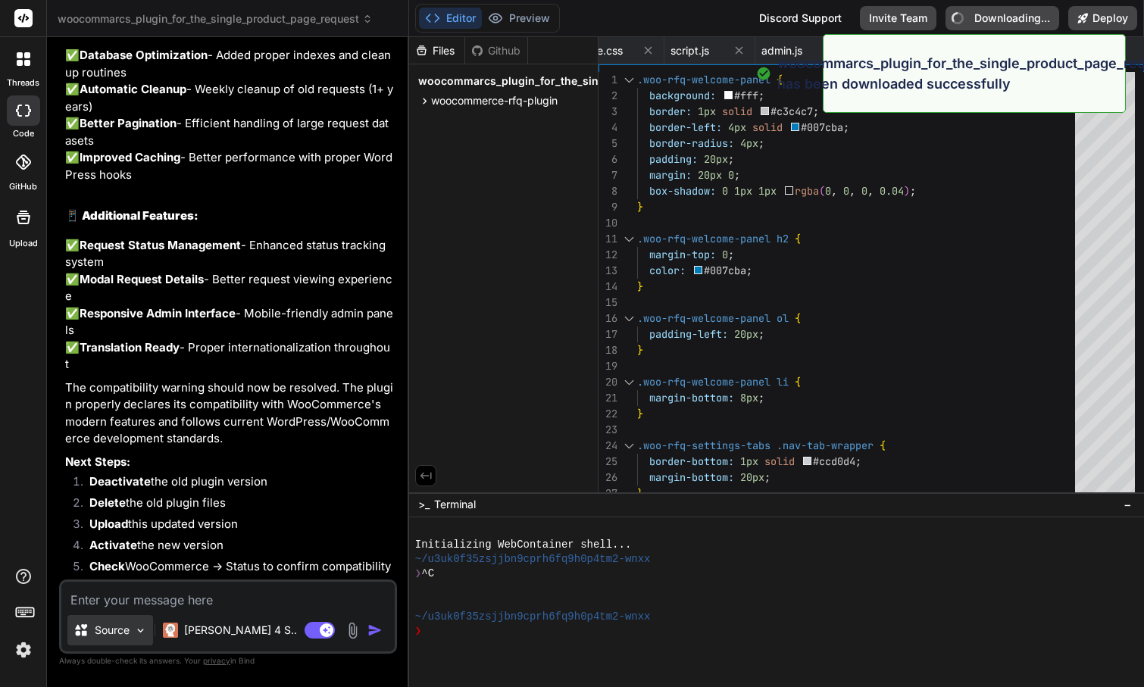
type textarea "x"
